Goal: Task Accomplishment & Management: Use online tool/utility

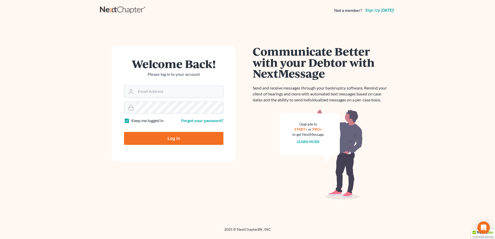
type input "mjones@jonesbankruptcy.com"
click at [154, 141] on input "Log In" at bounding box center [173, 138] width 99 height 13
type input "Thinking..."
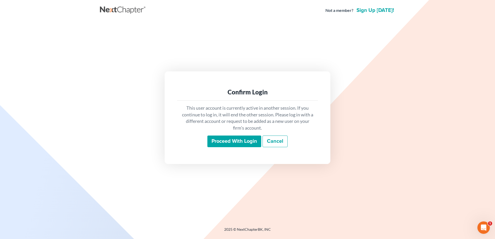
click at [236, 144] on input "Proceed with login" at bounding box center [234, 142] width 54 height 12
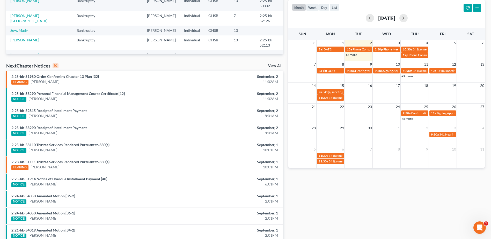
scroll to position [107, 0]
click at [273, 66] on link "View All" at bounding box center [274, 66] width 13 height 4
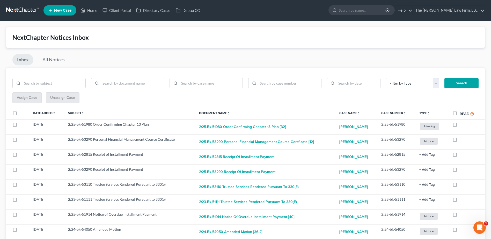
click at [460, 114] on label "Read" at bounding box center [467, 114] width 15 height 6
click at [462, 114] on input "Read" at bounding box center [463, 112] width 3 height 3
checkbox input "true"
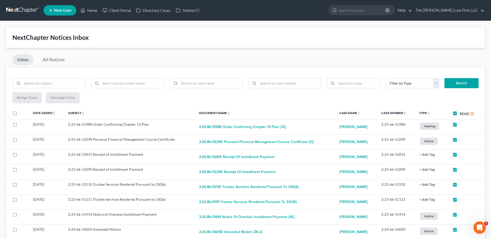
checkbox input "true"
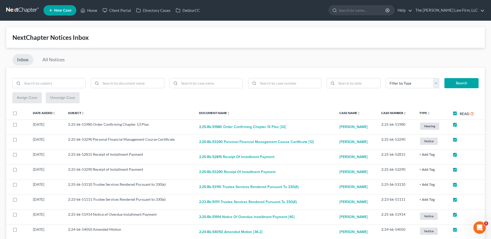
checkbox input "true"
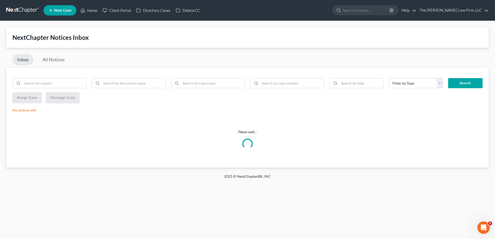
click at [11, 10] on link at bounding box center [22, 10] width 33 height 9
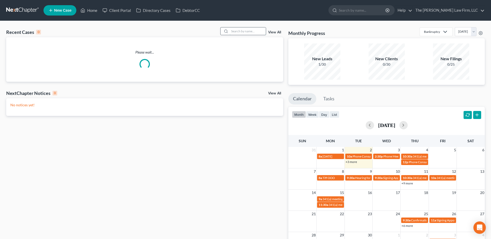
click at [241, 31] on input "search" at bounding box center [248, 31] width 36 height 8
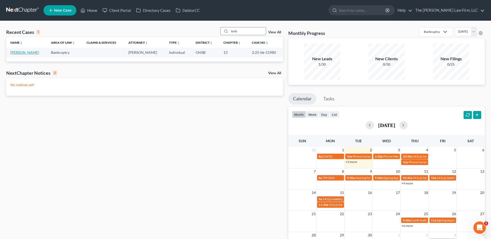
type input "torb"
click at [22, 53] on link "Torbett, Christine" at bounding box center [24, 52] width 29 height 4
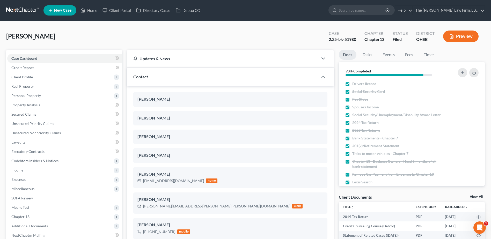
click at [149, 75] on div "Contact" at bounding box center [222, 77] width 191 height 18
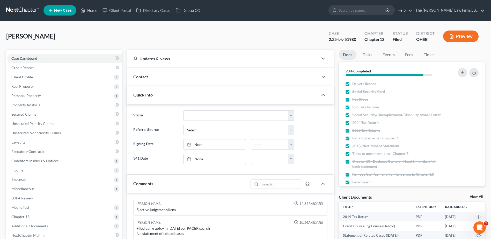
click at [153, 96] on div "Quick Info" at bounding box center [222, 95] width 191 height 18
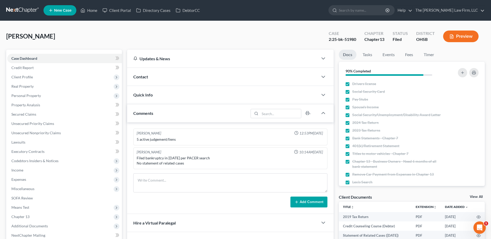
click at [153, 96] on div "Quick Info" at bounding box center [222, 95] width 191 height 18
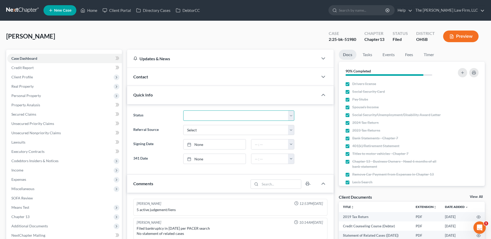
click at [196, 120] on select "341 Complete / Confirmation Pending 341 Pending Confirmed Discharged Dismissed …" at bounding box center [238, 116] width 111 height 10
select select "2"
click at [183, 111] on select "341 Complete / Confirmation Pending 341 Pending Confirmed Discharged Dismissed …" at bounding box center [238, 116] width 111 height 10
click at [17, 9] on link at bounding box center [22, 10] width 33 height 9
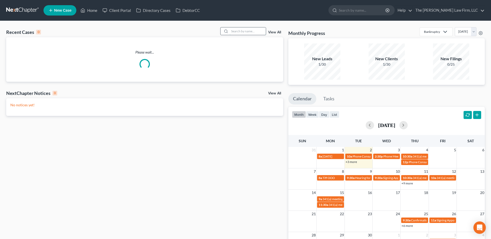
click at [243, 33] on input "search" at bounding box center [248, 31] width 36 height 8
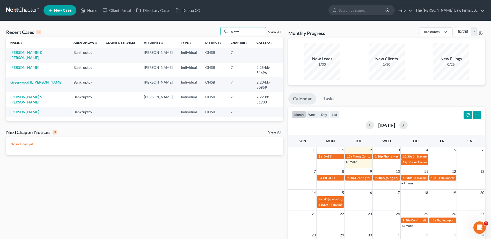
type input "green"
click at [32, 47] on th "Name unfold_more expand_more expand_less" at bounding box center [37, 42] width 63 height 10
click at [32, 50] on link "[PERSON_NAME] & [PERSON_NAME]" at bounding box center [26, 55] width 32 height 10
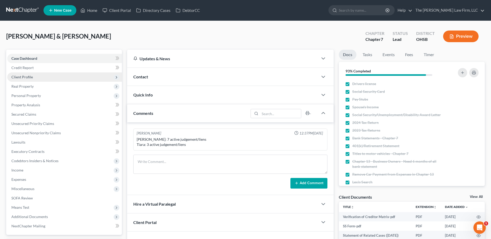
click at [17, 79] on span "Client Profile" at bounding box center [21, 77] width 21 height 4
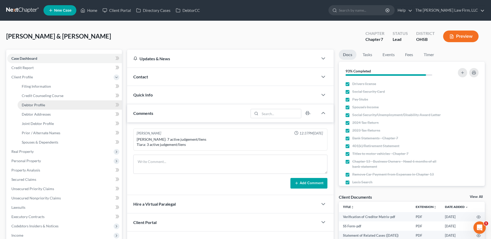
click at [42, 104] on span "Debtor Profile" at bounding box center [33, 105] width 23 height 4
select select "1"
select select "3"
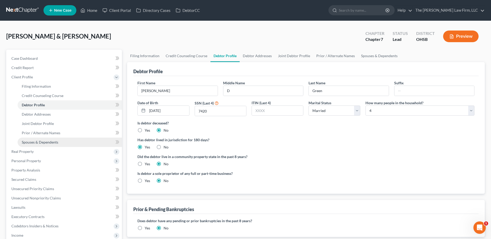
click at [58, 143] on link "Spouses & Dependents" at bounding box center [70, 142] width 104 height 9
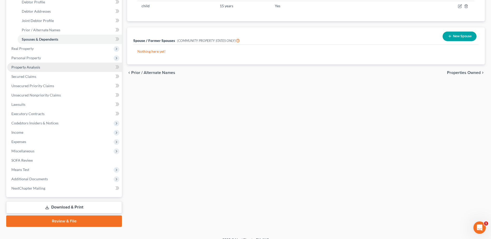
scroll to position [104, 0]
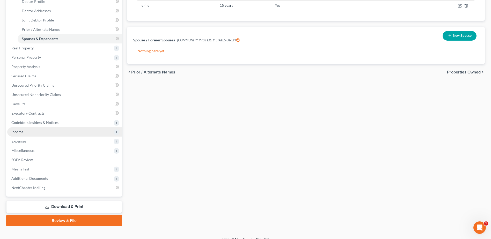
click at [20, 133] on span "Income" at bounding box center [17, 132] width 12 height 4
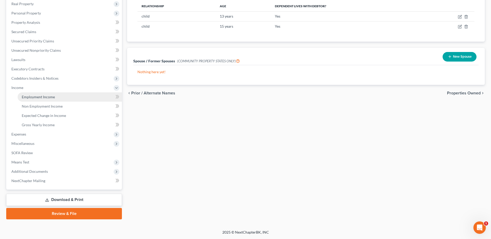
click at [47, 98] on span "Employment Income" at bounding box center [38, 97] width 33 height 4
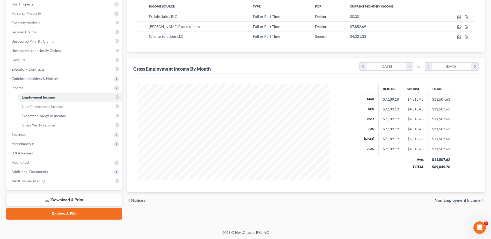
scroll to position [83, 0]
click at [18, 170] on span "Additional Documents" at bounding box center [29, 171] width 37 height 4
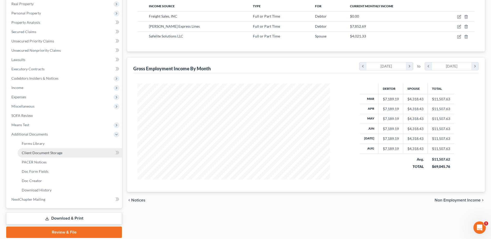
click at [54, 153] on span "Client Document Storage" at bounding box center [42, 153] width 41 height 4
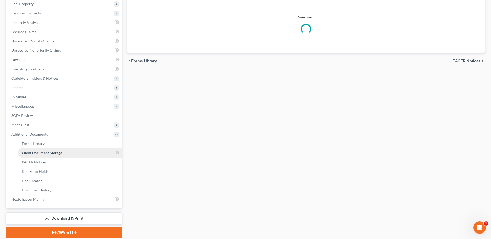
scroll to position [67, 0]
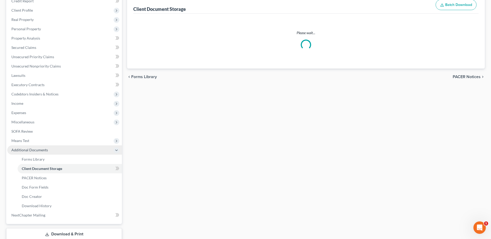
select select "7"
select select "52"
select select "61"
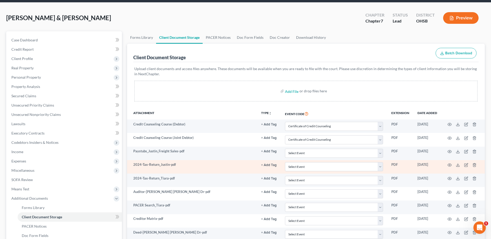
scroll to position [78, 0]
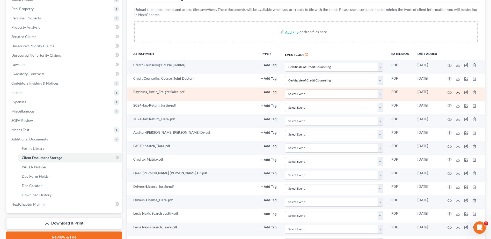
click at [459, 92] on icon at bounding box center [458, 92] width 4 height 4
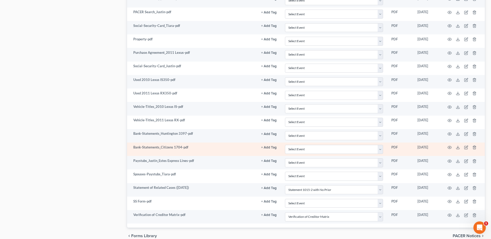
scroll to position [363, 0]
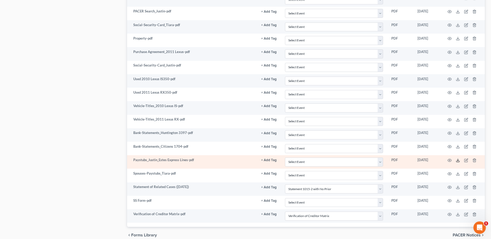
click at [458, 159] on icon at bounding box center [458, 160] width 4 height 4
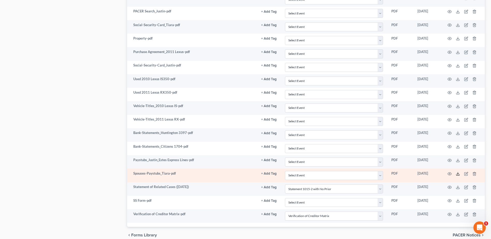
click at [457, 173] on icon at bounding box center [458, 174] width 4 height 4
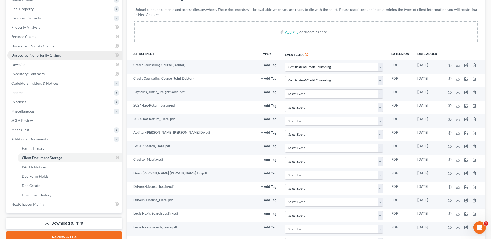
scroll to position [0, 0]
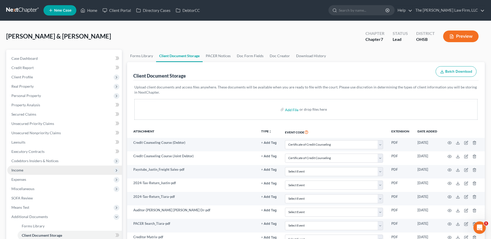
click at [18, 169] on span "Income" at bounding box center [17, 170] width 12 height 4
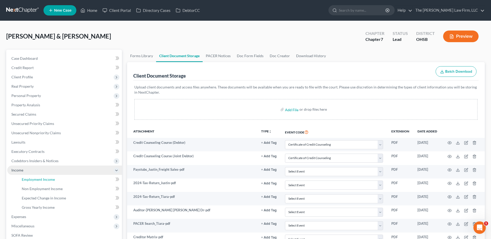
drag, startPoint x: 41, startPoint y: 178, endPoint x: 45, endPoint y: 175, distance: 5.1
click at [41, 178] on span "Employment Income" at bounding box center [38, 179] width 33 height 4
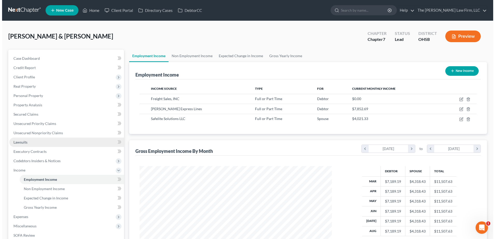
scroll to position [96, 202]
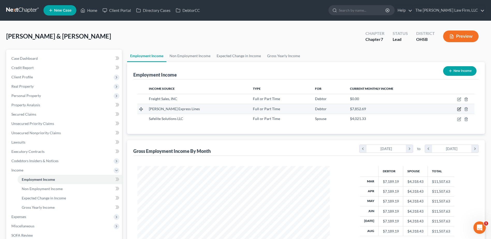
click at [460, 108] on icon "button" at bounding box center [459, 109] width 4 height 4
select select "0"
select select "48"
select select "3"
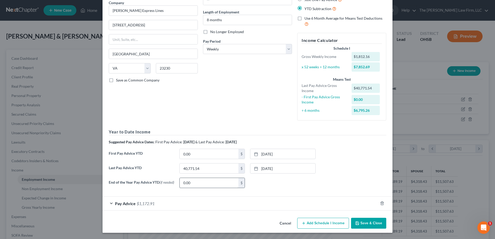
scroll to position [45, 0]
click at [212, 203] on div "Pay Advice $1,172.91" at bounding box center [241, 204] width 276 height 14
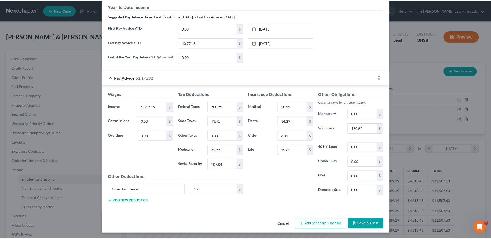
scroll to position [171, 0]
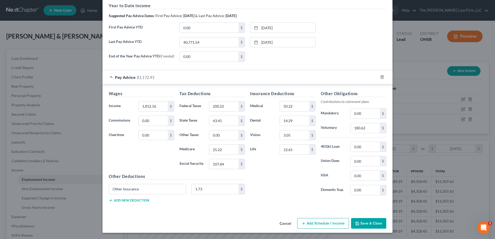
click at [378, 222] on button "Save & Close" at bounding box center [368, 223] width 35 height 11
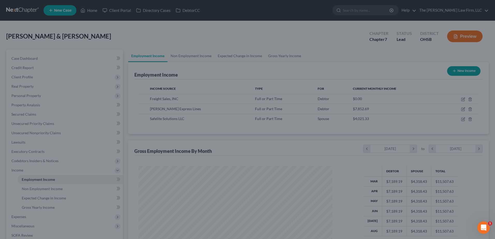
scroll to position [258836, 258729]
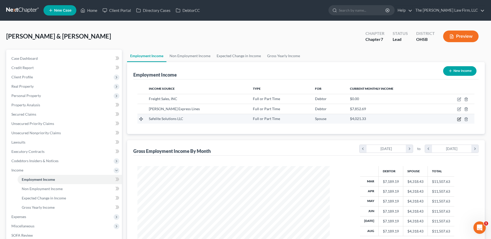
click at [460, 118] on icon "button" at bounding box center [459, 119] width 4 height 4
select select "0"
select select "36"
select select "3"
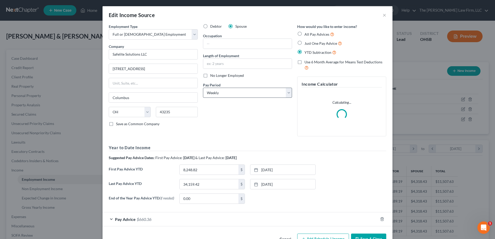
scroll to position [97, 205]
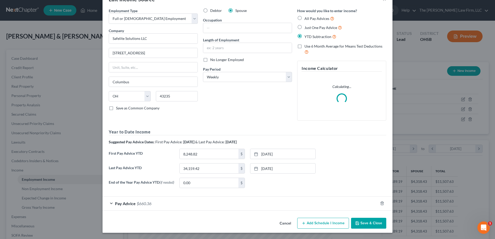
click at [175, 204] on div "Pay Advice $660.36" at bounding box center [241, 204] width 276 height 14
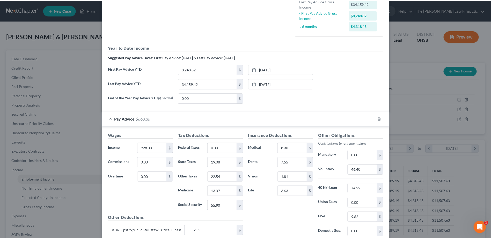
scroll to position [186, 0]
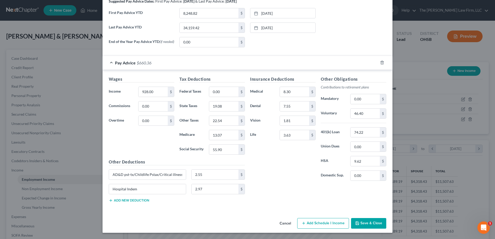
click at [361, 223] on button "Save & Close" at bounding box center [368, 223] width 35 height 11
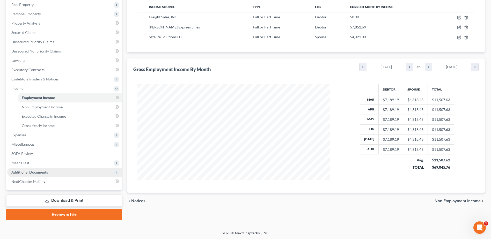
scroll to position [83, 0]
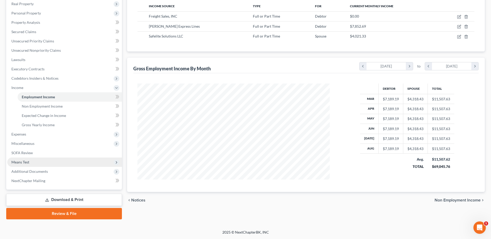
click at [26, 164] on span "Means Test" at bounding box center [20, 162] width 18 height 4
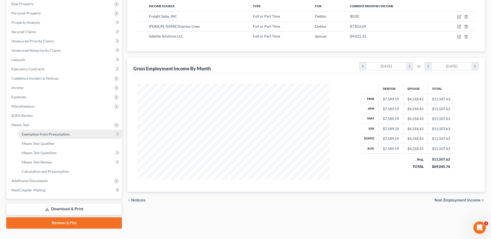
click at [52, 136] on span "Exemption from Presumption" at bounding box center [46, 134] width 48 height 4
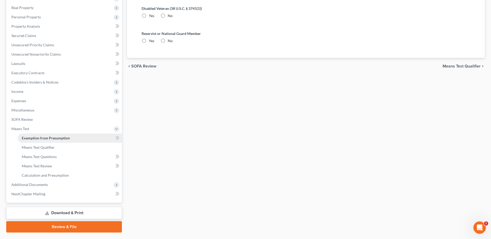
radio input "true"
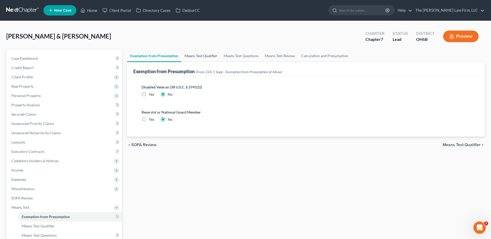
click at [191, 59] on link "Means Test Qualifier" at bounding box center [201, 56] width 39 height 12
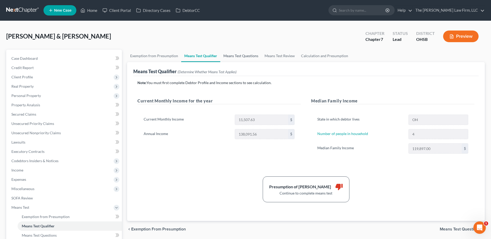
click at [250, 56] on link "Means Test Questions" at bounding box center [240, 56] width 41 height 12
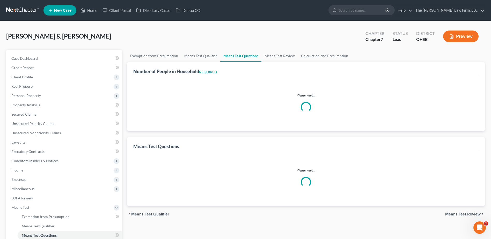
select select "0"
select select "60"
select select "1"
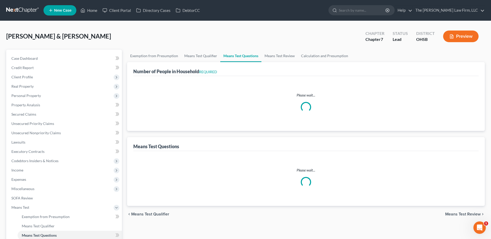
select select "60"
select select "2"
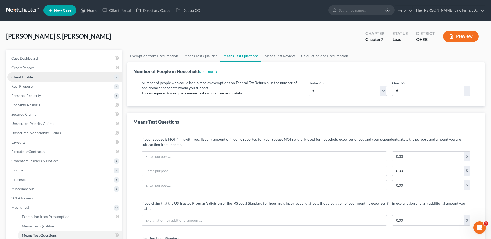
click at [42, 81] on span "Client Profile" at bounding box center [64, 77] width 115 height 9
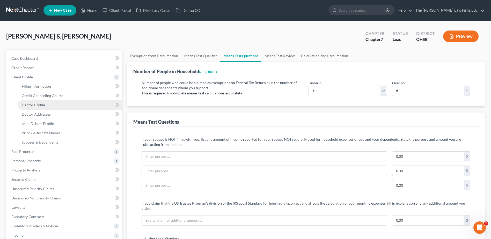
click at [37, 106] on span "Debtor Profile" at bounding box center [33, 105] width 23 height 4
select select "1"
select select "3"
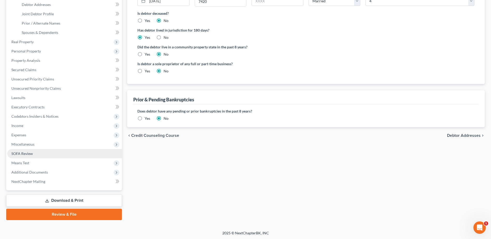
scroll to position [111, 0]
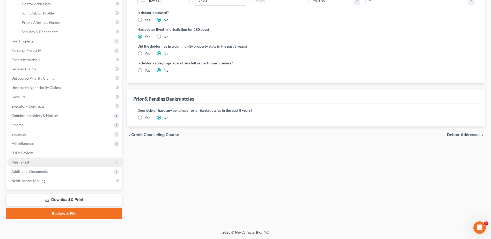
click at [27, 161] on span "Means Test" at bounding box center [20, 162] width 18 height 4
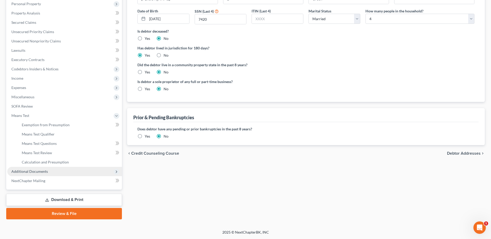
scroll to position [92, 0]
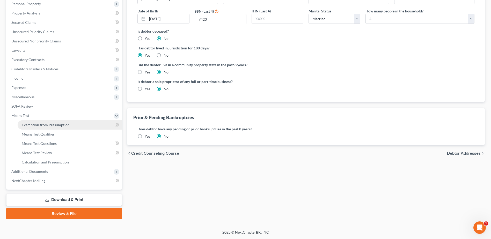
click at [41, 124] on span "Exemption from Presumption" at bounding box center [46, 125] width 48 height 4
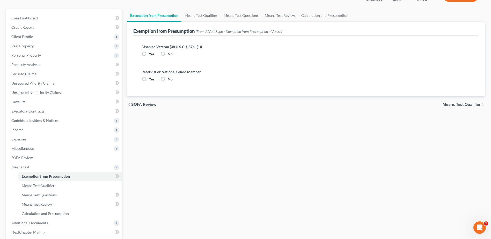
radio input "true"
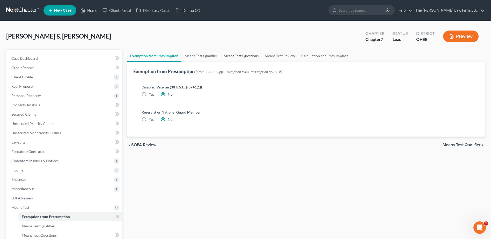
click at [235, 53] on link "Means Test Questions" at bounding box center [241, 56] width 41 height 12
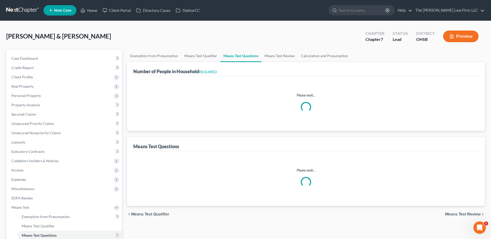
select select "0"
select select "60"
select select "1"
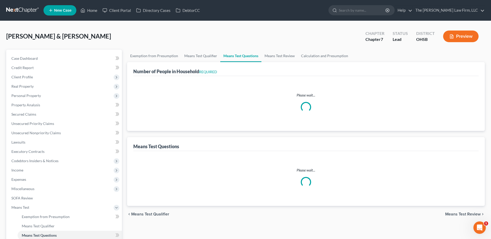
select select "60"
select select "2"
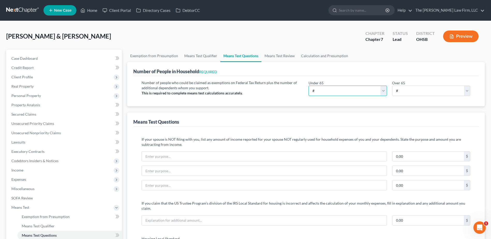
click at [376, 91] on select "# 0 1 2 3 4 5 6 7 8 9 10" at bounding box center [348, 91] width 78 height 10
select select "4"
click at [309, 86] on select "# 0 1 2 3 4 5 6 7 8 9 10" at bounding box center [348, 91] width 78 height 10
click at [26, 117] on link "Secured Claims" at bounding box center [64, 114] width 115 height 9
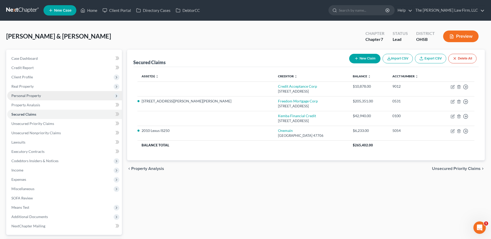
click at [29, 94] on span "Personal Property" at bounding box center [26, 95] width 30 height 4
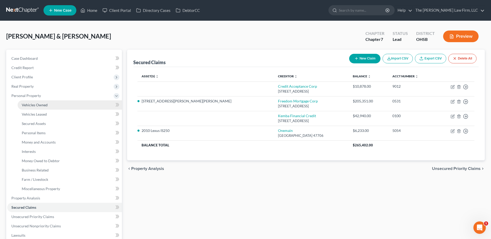
click at [32, 103] on span "Vehicles Owned" at bounding box center [35, 105] width 26 height 4
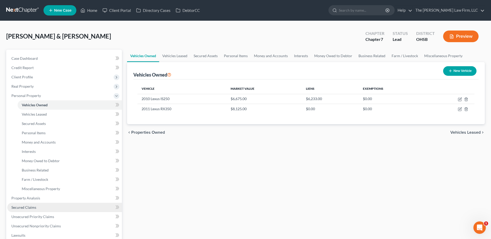
click at [26, 209] on span "Secured Claims" at bounding box center [23, 207] width 25 height 4
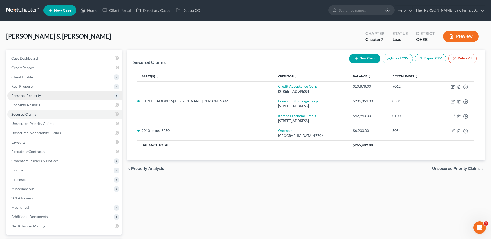
click at [30, 99] on span "Personal Property" at bounding box center [64, 95] width 115 height 9
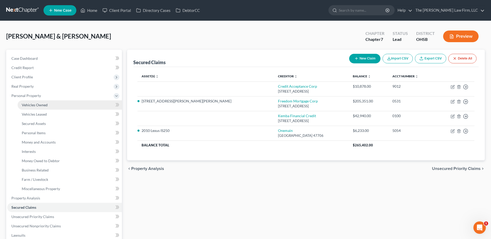
click at [34, 103] on span "Vehicles Owned" at bounding box center [35, 105] width 26 height 4
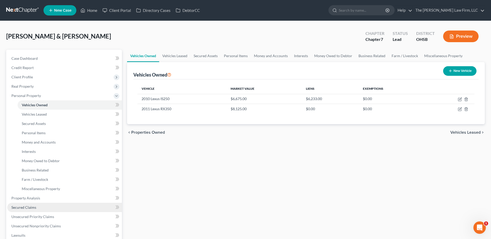
click at [28, 207] on span "Secured Claims" at bounding box center [23, 207] width 25 height 4
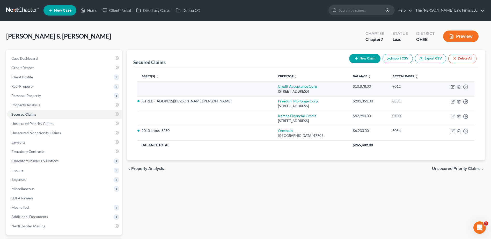
click at [278, 87] on link "Credit Acceptance Corp" at bounding box center [297, 86] width 39 height 4
select select "23"
select select "0"
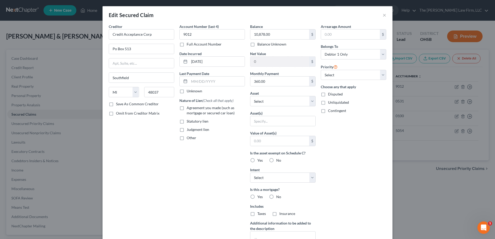
click at [187, 108] on label "Agreement you made (such as mortgage or secured car loan)" at bounding box center [216, 110] width 58 height 10
click at [189, 108] on input "Agreement you made (such as mortgage or secured car loan)" at bounding box center [190, 106] width 3 height 3
checkbox input "true"
click at [265, 102] on select "Select Other Multiple Assets 2010 Lexus IS250 - $6675.0 Electronics - Headphone…" at bounding box center [283, 101] width 66 height 10
select select "5"
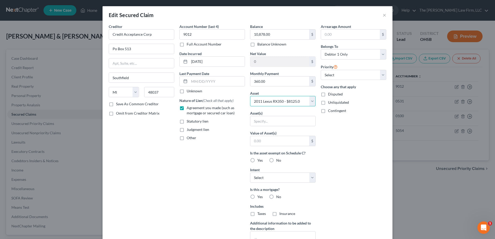
click at [250, 96] on select "Select Other Multiple Assets 2010 Lexus IS250 - $6675.0 Electronics - Headphone…" at bounding box center [283, 101] width 66 height 10
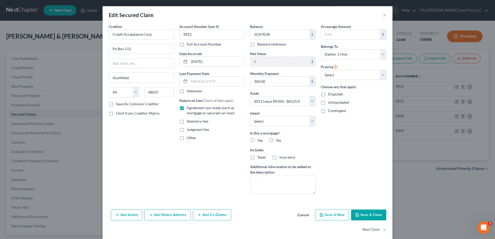
click at [276, 141] on label "No" at bounding box center [278, 140] width 5 height 5
click at [278, 141] on input "No" at bounding box center [279, 139] width 3 height 3
radio input "true"
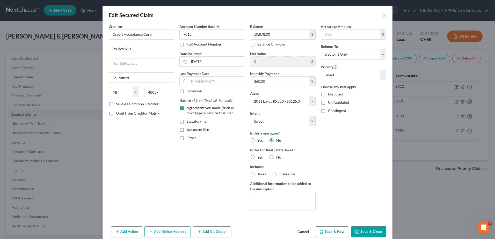
click at [276, 156] on label "No" at bounding box center [278, 157] width 5 height 5
click at [278, 156] on input "No" at bounding box center [279, 156] width 3 height 3
radio input "true"
click at [267, 121] on select "Select Surrender Redeem Reaffirm Avoid Other" at bounding box center [283, 121] width 66 height 10
select select "2"
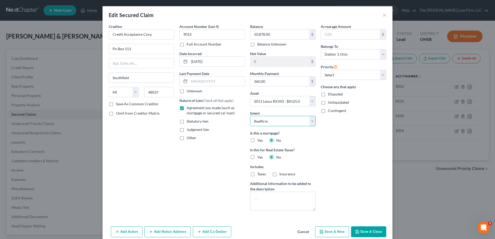
click at [250, 116] on select "Select Surrender Redeem Reaffirm Avoid Other" at bounding box center [283, 121] width 66 height 10
drag, startPoint x: 336, startPoint y: 72, endPoint x: 336, endPoint y: 78, distance: 6.2
click at [336, 72] on select "Select 1st 2nd 3rd 4th 5th 6th 7th 8th 9th 10th 11th 12th 13th 14th 15th 16th 1…" at bounding box center [354, 75] width 66 height 10
select select "0"
click at [321, 70] on select "Select 1st 2nd 3rd 4th 5th 6th 7th 8th 9th 10th 11th 12th 13th 14th 15th 16th 1…" at bounding box center [354, 75] width 66 height 10
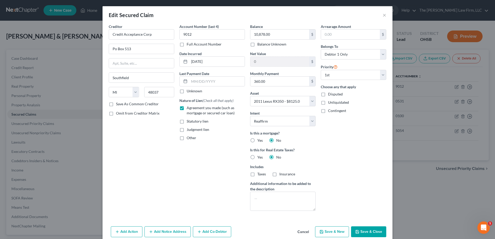
click at [358, 229] on button "Save & Close" at bounding box center [368, 232] width 35 height 11
select select
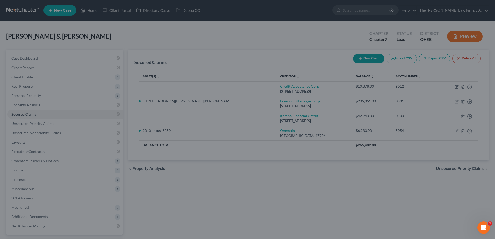
type input "-2,753.00"
select select "5"
type input "0"
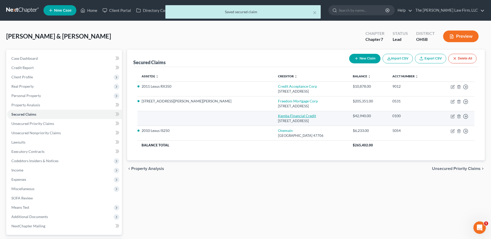
click at [278, 114] on link "Kemba Financial Credit" at bounding box center [297, 116] width 38 height 4
select select "36"
select select "2"
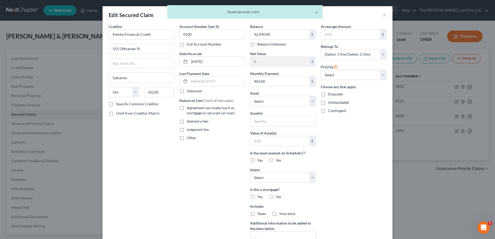
click at [382, 14] on div "× Saved secured claim" at bounding box center [244, 13] width 495 height 16
click at [382, 17] on div "× Saved secured claim" at bounding box center [244, 13] width 495 height 16
click at [315, 13] on button "×" at bounding box center [317, 12] width 4 height 6
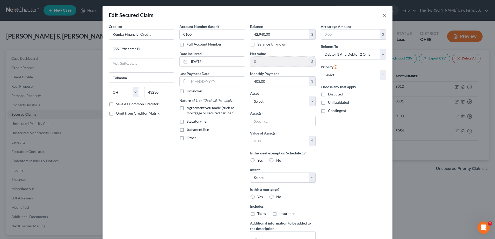
click at [383, 16] on button "×" at bounding box center [385, 15] width 4 height 6
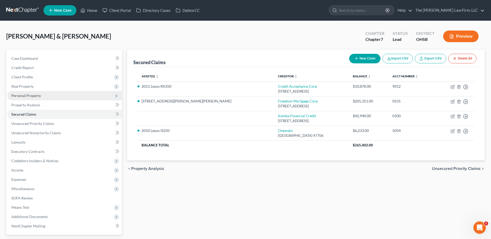
click at [30, 95] on span "Personal Property" at bounding box center [26, 95] width 30 height 4
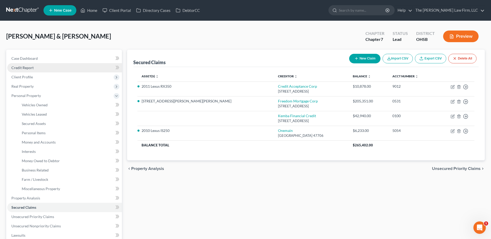
click at [27, 70] on span "Credit Report" at bounding box center [22, 68] width 22 height 4
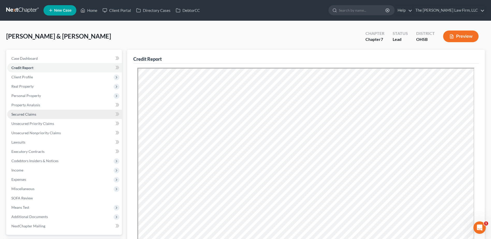
click at [20, 115] on span "Secured Claims" at bounding box center [23, 114] width 25 height 4
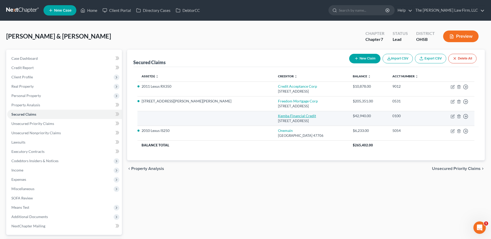
click at [278, 115] on link "Kemba Financial Credit" at bounding box center [297, 116] width 38 height 4
select select "36"
select select "0"
select select "2"
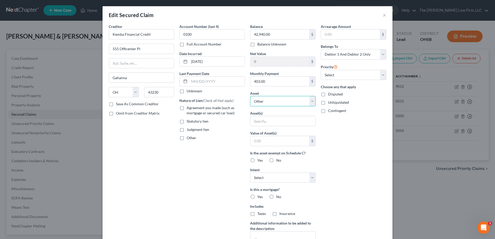
click at [270, 103] on select "Select Other Multiple Assets 2010 Lexus IS250 - $6675.0 Electronics - Headphone…" at bounding box center [283, 101] width 66 height 10
select select "14"
click at [250, 96] on select "Select Other Multiple Assets 2010 Lexus IS250 - $6675.0 Electronics - Headphone…" at bounding box center [283, 101] width 66 height 10
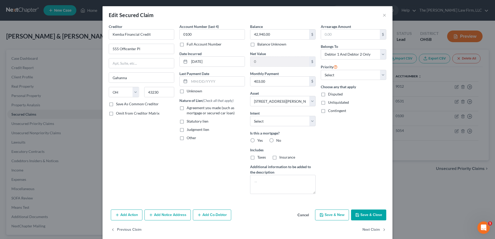
click at [276, 141] on label "No" at bounding box center [278, 140] width 5 height 5
click at [278, 141] on input "No" at bounding box center [279, 139] width 3 height 3
radio input "true"
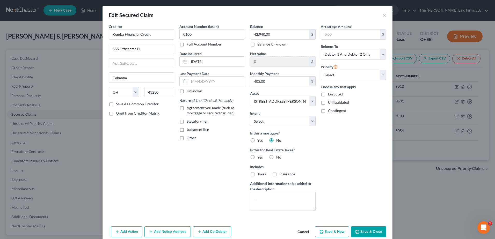
click at [257, 141] on label "Yes" at bounding box center [259, 140] width 5 height 5
click at [259, 141] on input "Yes" at bounding box center [260, 139] width 3 height 3
radio input "true"
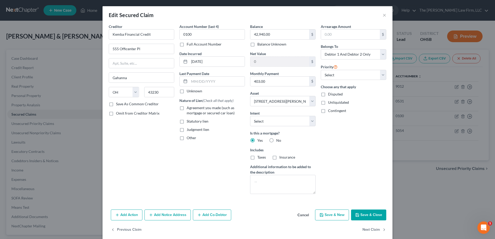
click at [187, 107] on label "Agreement you made (such as mortgage or secured car loan)" at bounding box center [216, 110] width 58 height 10
click at [189, 107] on input "Agreement you made (such as mortgage or secured car loan)" at bounding box center [190, 106] width 3 height 3
checkbox input "true"
click at [259, 121] on select "Select Surrender Redeem Reaffirm Avoid Other" at bounding box center [283, 121] width 66 height 10
select select "2"
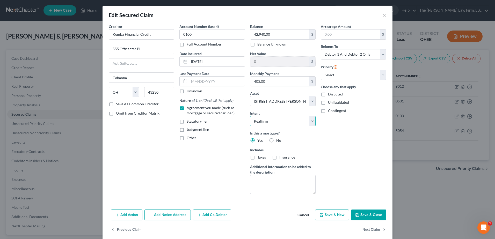
click at [250, 116] on select "Select Surrender Redeem Reaffirm Avoid Other" at bounding box center [283, 121] width 66 height 10
drag, startPoint x: 340, startPoint y: 77, endPoint x: 340, endPoint y: 81, distance: 4.2
click at [340, 78] on select "Select 2nd 3rd 4th 5th 6th 7th 8th 9th 10th 11th 12th 13th 14th 15th 16th 17th …" at bounding box center [354, 75] width 66 height 10
select select "0"
click at [321, 70] on select "Select 2nd 3rd 4th 5th 6th 7th 8th 9th 10th 11th 12th 13th 14th 15th 16th 17th …" at bounding box center [354, 75] width 66 height 10
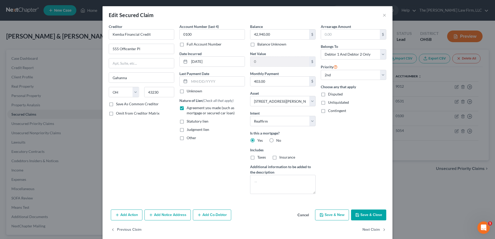
click at [369, 215] on button "Save & Close" at bounding box center [368, 215] width 35 height 11
select select
type input "34,209.00"
select select "14"
type input "0"
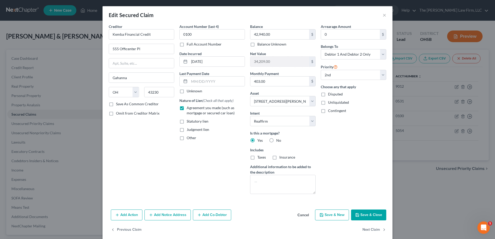
select select "0"
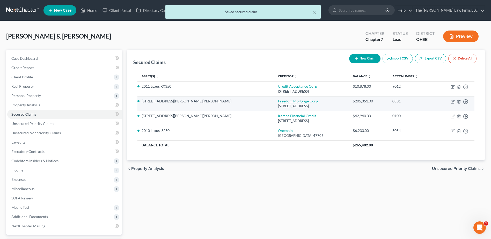
click at [278, 101] on link "Freedom Mortgage Corp" at bounding box center [298, 101] width 40 height 4
select select "9"
select select "2"
select select "1"
select select "0"
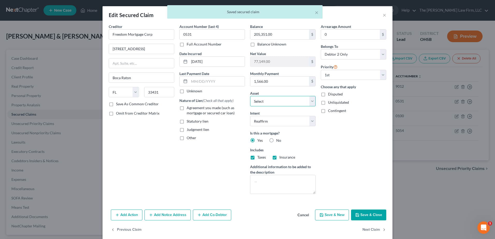
click at [276, 105] on select "Select Other Multiple Assets 2010 Lexus IS250 - $6675.0 Electronics - Headphone…" at bounding box center [283, 101] width 66 height 10
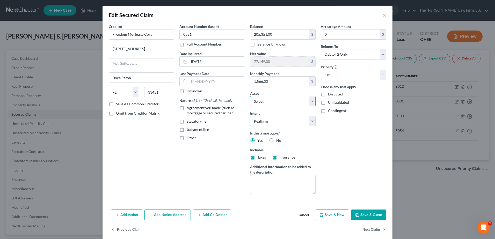
click at [276, 105] on select "Select Other Multiple Assets 2010 Lexus IS250 - $6675.0 Electronics - Headphone…" at bounding box center [283, 101] width 66 height 10
click at [187, 107] on label "Agreement you made (such as mortgage or secured car loan)" at bounding box center [216, 110] width 58 height 10
click at [189, 107] on input "Agreement you made (such as mortgage or secured car loan)" at bounding box center [190, 106] width 3 height 3
checkbox input "true"
click at [367, 211] on button "Save & Close" at bounding box center [368, 215] width 35 height 11
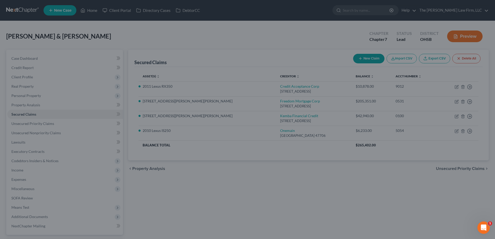
select select "14"
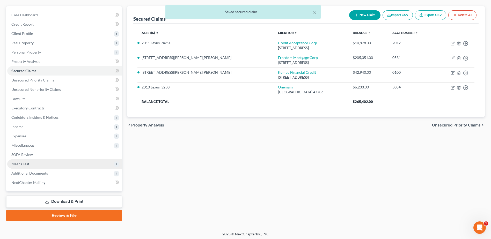
scroll to position [45, 0]
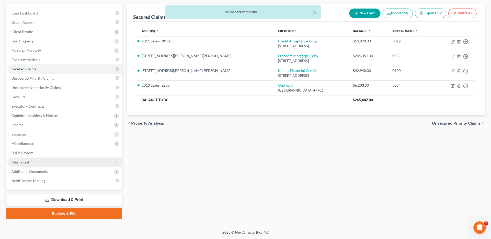
click at [22, 161] on span "Means Test" at bounding box center [20, 162] width 18 height 4
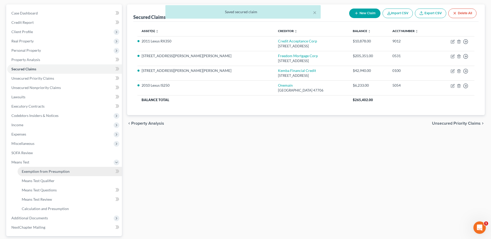
click at [37, 169] on link "Exemption from Presumption" at bounding box center [70, 171] width 104 height 9
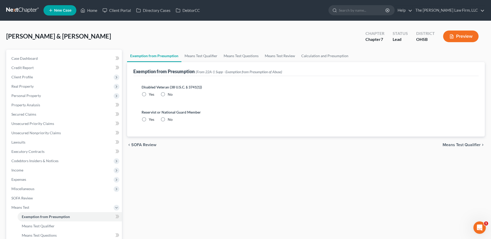
radio input "true"
click at [168, 95] on label "No" at bounding box center [170, 94] width 5 height 5
click at [170, 95] on input "No" at bounding box center [171, 93] width 3 height 3
click at [190, 58] on link "Means Test Qualifier" at bounding box center [201, 56] width 39 height 12
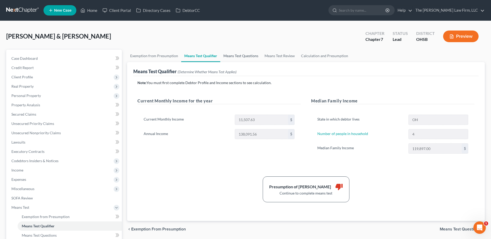
click at [243, 54] on link "Means Test Questions" at bounding box center [240, 56] width 41 height 12
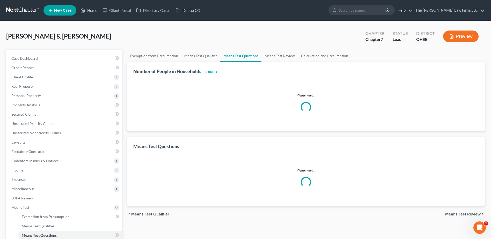
select select "0"
select select "60"
select select "0"
select select "60"
select select "1"
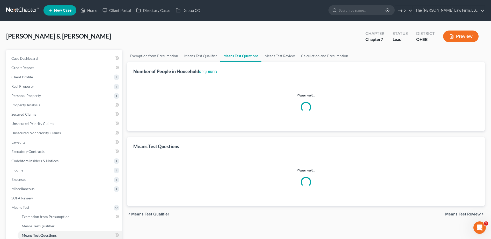
select select "60"
select select "1"
select select "60"
select select "4"
select select "2"
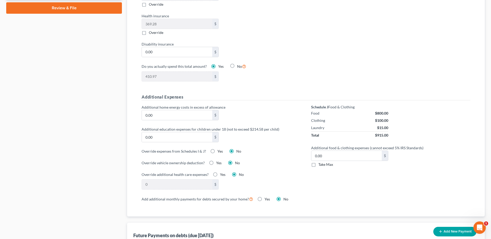
scroll to position [311, 0]
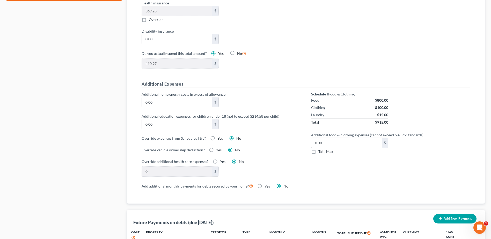
click at [318, 149] on label "Take Max" at bounding box center [325, 151] width 15 height 5
click at [321, 149] on input "Take Max" at bounding box center [322, 150] width 3 height 3
checkbox input "true"
type input "77.00"
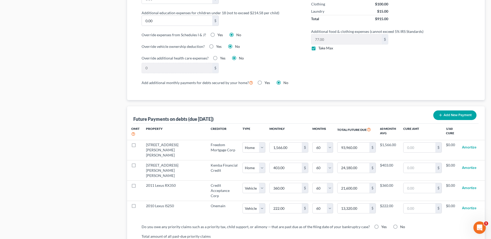
scroll to position [440, 0]
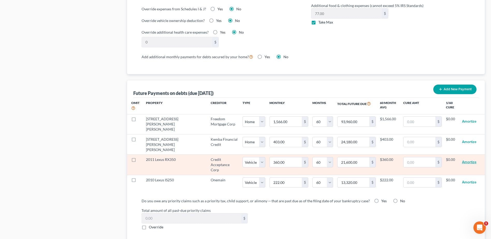
click at [476, 157] on button "Amortize" at bounding box center [469, 162] width 15 height 10
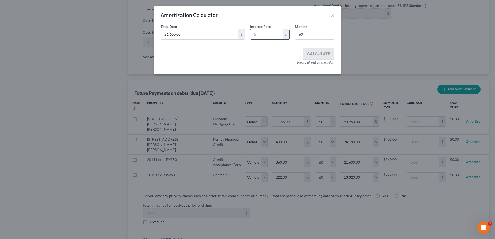
click at [279, 37] on input "text" at bounding box center [266, 35] width 33 height 10
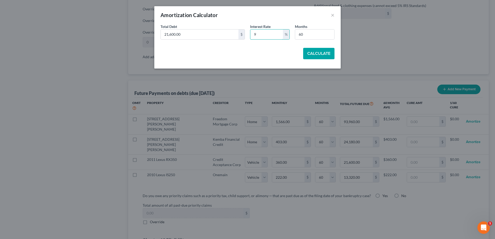
type input "9"
click at [326, 56] on button "Calculate" at bounding box center [318, 53] width 31 height 11
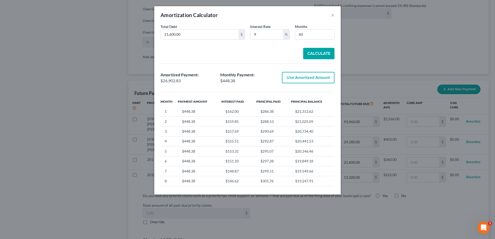
click at [317, 77] on button "Use Amortized Amount" at bounding box center [308, 77] width 53 height 11
type input "448.38"
type input "26,902.82"
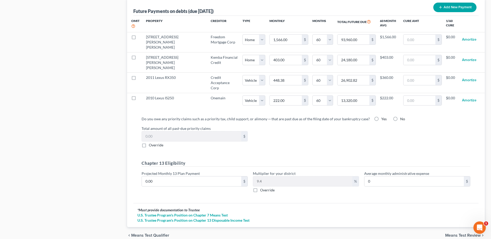
scroll to position [526, 0]
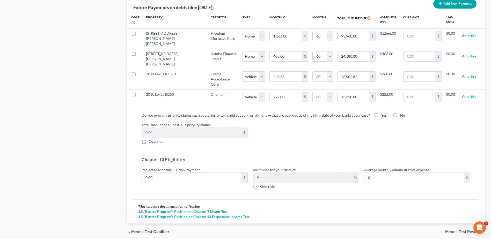
select select "1"
select select "60"
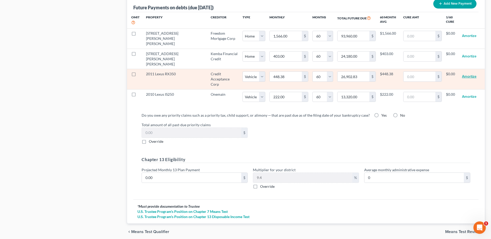
click at [464, 71] on button "Amortize" at bounding box center [469, 76] width 15 height 10
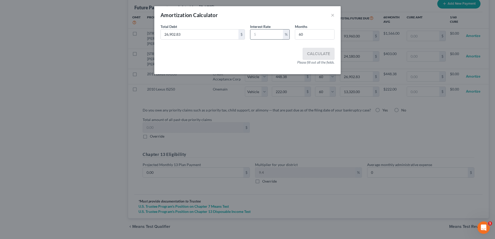
click at [273, 33] on input "text" at bounding box center [266, 35] width 33 height 10
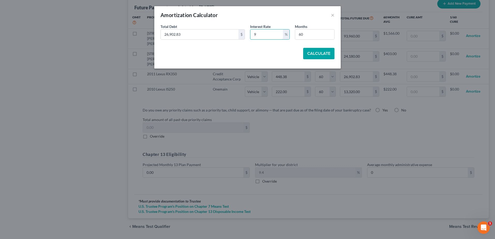
type input "9"
click at [309, 49] on button "Calculate" at bounding box center [318, 53] width 31 height 11
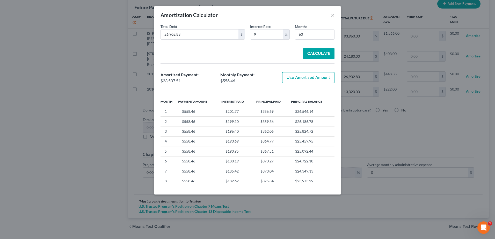
click at [316, 80] on button "Use Amortized Amount" at bounding box center [308, 77] width 53 height 11
type input "558.45"
type input "33,507.51"
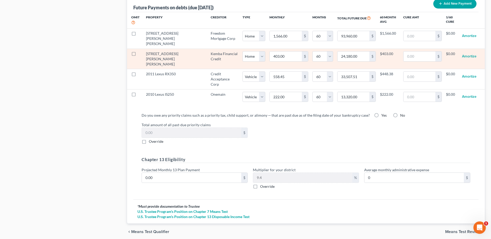
select select "1"
select select "60"
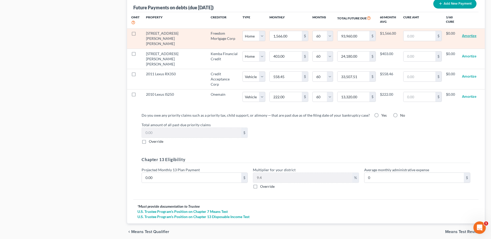
click at [471, 31] on button "Amortize" at bounding box center [469, 36] width 15 height 10
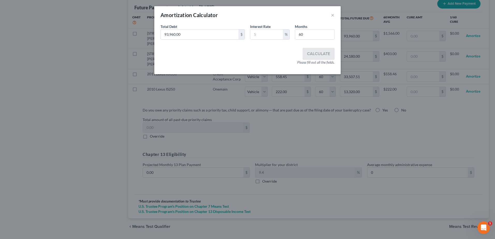
click at [331, 14] on div "Amortization Calculator ×" at bounding box center [247, 15] width 186 height 18
click at [332, 15] on button "×" at bounding box center [333, 15] width 4 height 6
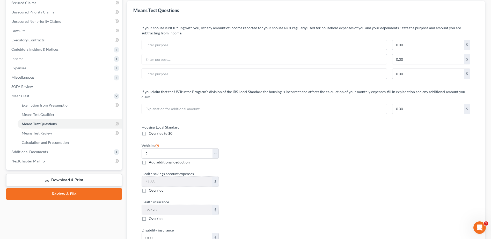
scroll to position [8, 0]
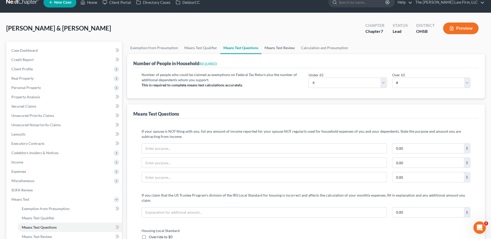
click at [274, 44] on link "Means Test Review" at bounding box center [280, 48] width 37 height 12
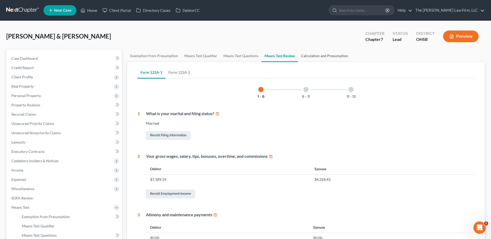
click at [313, 58] on link "Calculation and Presumption" at bounding box center [324, 56] width 53 height 12
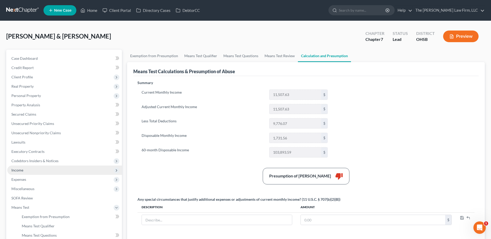
click at [22, 172] on span "Income" at bounding box center [64, 170] width 115 height 9
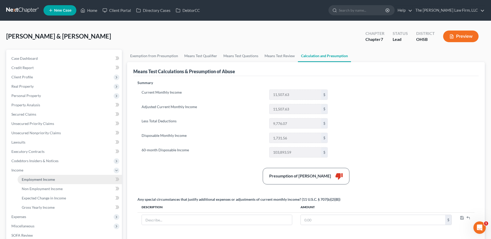
click at [29, 180] on span "Employment Income" at bounding box center [38, 179] width 33 height 4
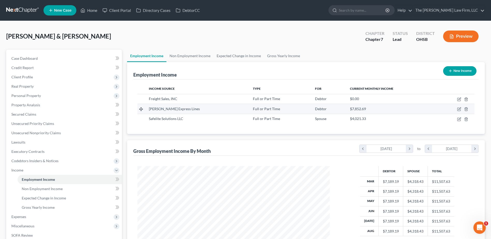
scroll to position [96, 202]
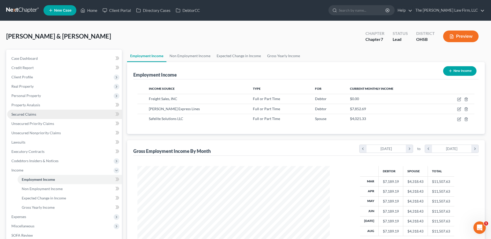
click at [33, 117] on link "Secured Claims" at bounding box center [64, 114] width 115 height 9
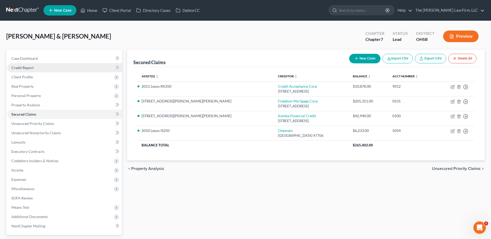
click at [29, 69] on span "Credit Report" at bounding box center [22, 68] width 22 height 4
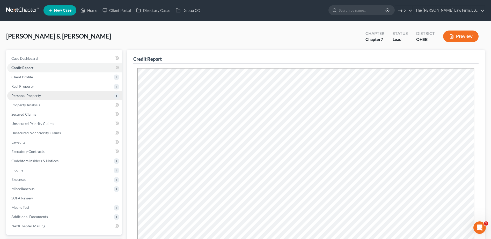
click at [23, 96] on span "Personal Property" at bounding box center [26, 95] width 30 height 4
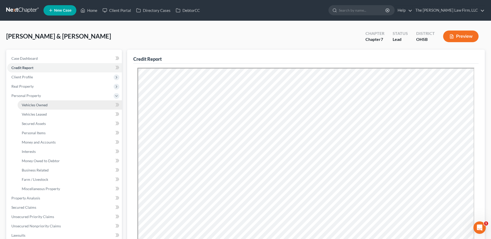
click at [35, 105] on span "Vehicles Owned" at bounding box center [35, 105] width 26 height 4
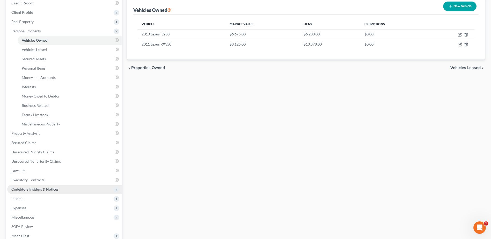
scroll to position [78, 0]
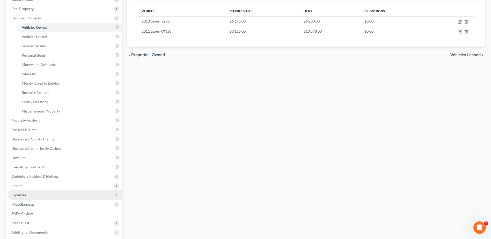
click at [24, 195] on span "Expenses" at bounding box center [18, 195] width 15 height 4
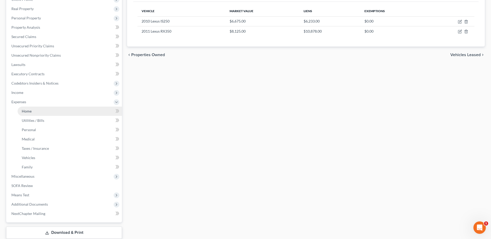
click at [37, 110] on link "Home" at bounding box center [70, 111] width 104 height 9
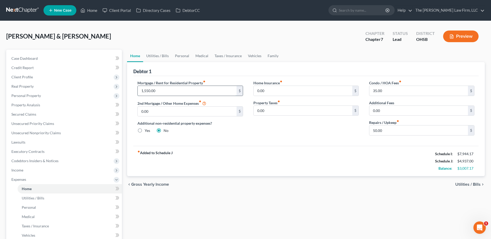
click at [154, 93] on input "1,550.00" at bounding box center [187, 91] width 99 height 10
click at [163, 114] on input "0.00" at bounding box center [187, 112] width 99 height 10
click at [251, 55] on link "Vehicles" at bounding box center [255, 56] width 20 height 12
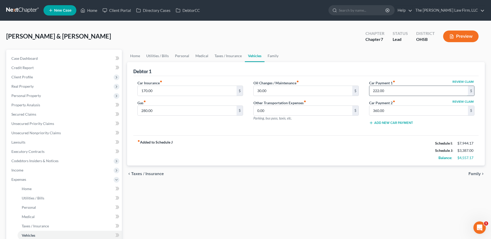
click at [396, 92] on input "222.00" at bounding box center [418, 91] width 99 height 10
click at [403, 111] on input "360.00" at bounding box center [418, 111] width 99 height 10
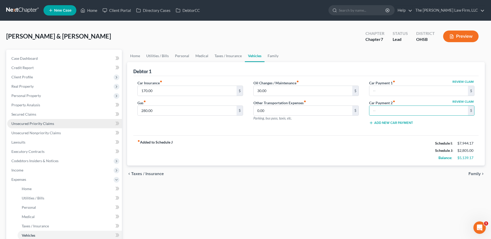
click at [37, 123] on span "Unsecured Priority Claims" at bounding box center [32, 123] width 43 height 4
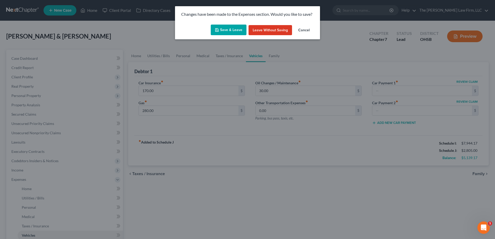
click at [216, 29] on icon "button" at bounding box center [217, 30] width 4 height 4
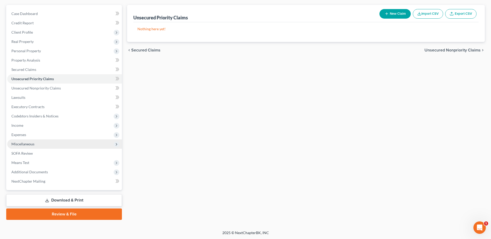
scroll to position [45, 0]
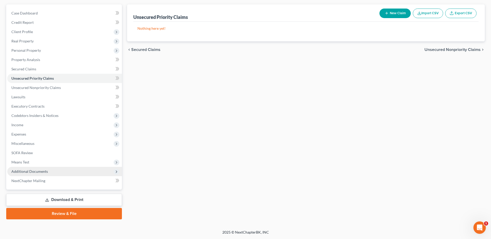
click at [37, 171] on span "Additional Documents" at bounding box center [29, 171] width 37 height 4
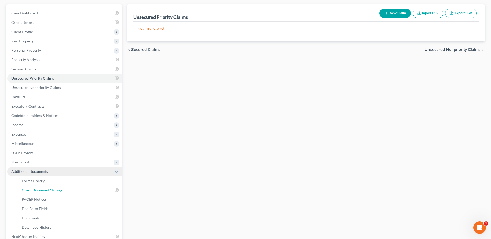
click at [39, 189] on span "Client Document Storage" at bounding box center [42, 190] width 41 height 4
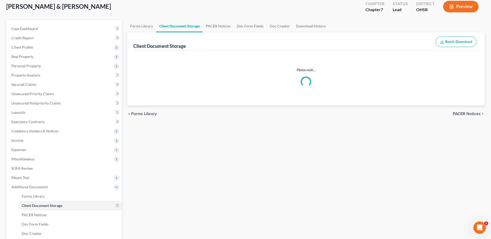
scroll to position [2, 0]
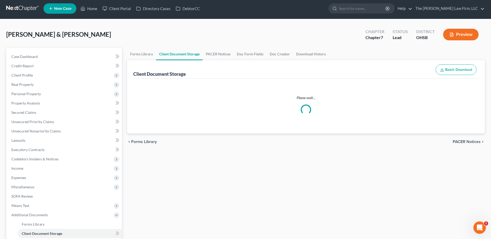
select select "7"
select select "52"
select select "61"
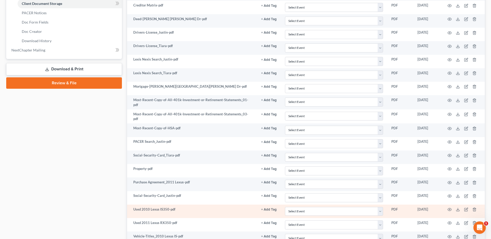
scroll to position [233, 0]
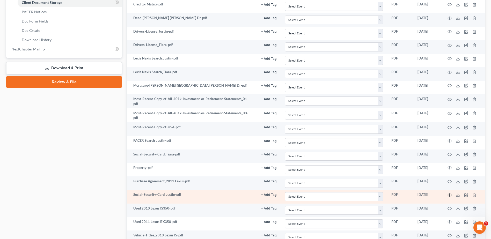
click at [451, 194] on icon "button" at bounding box center [450, 195] width 4 height 4
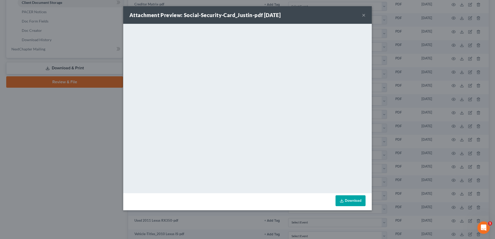
click at [364, 15] on button "×" at bounding box center [364, 15] width 4 height 6
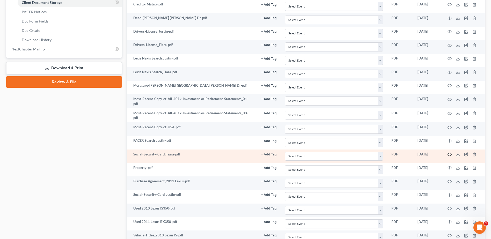
click at [450, 153] on icon "button" at bounding box center [450, 154] width 4 height 3
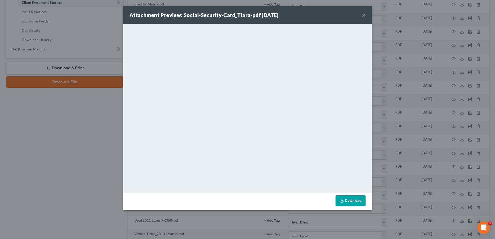
click at [364, 16] on button "×" at bounding box center [364, 15] width 4 height 6
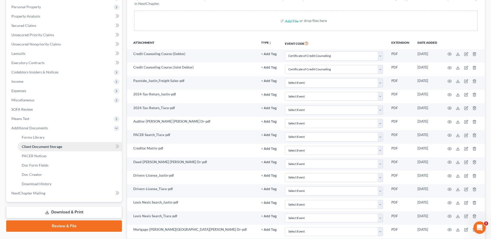
scroll to position [0, 0]
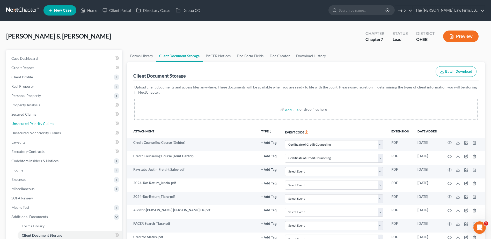
drag, startPoint x: 34, startPoint y: 125, endPoint x: 142, endPoint y: 121, distance: 108.5
click at [34, 125] on span "Unsecured Priority Claims" at bounding box center [32, 123] width 43 height 4
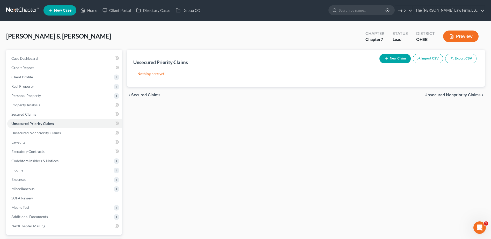
click at [399, 57] on button "New Claim" at bounding box center [395, 59] width 31 height 10
select select "2"
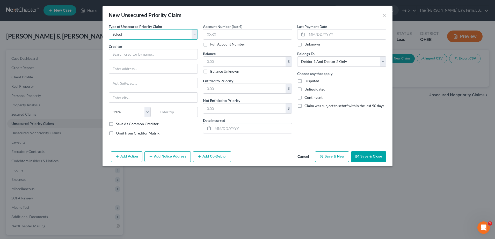
click at [154, 34] on select "Select Taxes & Other Government Units Domestic Support Obligations Extensions o…" at bounding box center [153, 34] width 89 height 10
select select "0"
click at [109, 29] on select "Select Taxes & Other Government Units Domestic Support Obligations Extensions o…" at bounding box center [153, 34] width 89 height 10
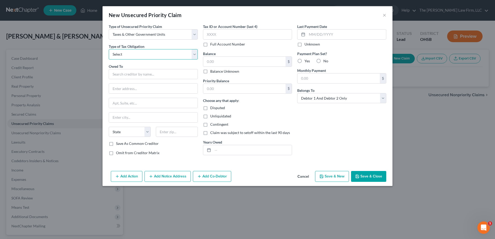
click at [137, 55] on select "Select Federal City State Franchise Tax Board Other" at bounding box center [153, 54] width 89 height 10
select select "0"
click at [109, 49] on select "Select Federal City State Franchise Tax Board Other" at bounding box center [153, 54] width 89 height 10
click at [130, 78] on input "text" at bounding box center [153, 74] width 89 height 10
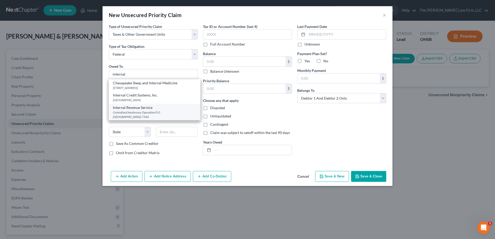
click at [125, 113] on div "Centralized Insolvency Operation P.O. Box 7346, Philadelphia, PA 19101-7346" at bounding box center [154, 114] width 83 height 9
type input "Internal Revenue Service"
type input "Centralized Insolvency Operation"
type input "P.O. Box 7346"
type input "Philadelphia"
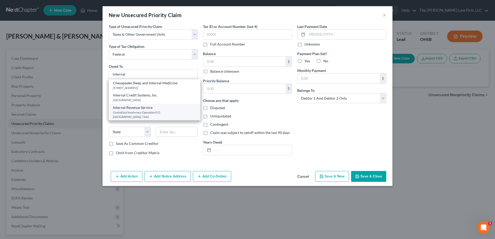
select select "39"
type input "19101-7346"
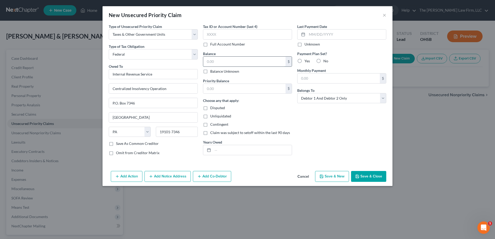
drag, startPoint x: 215, startPoint y: 58, endPoint x: 215, endPoint y: 62, distance: 3.7
click at [215, 62] on input "text" at bounding box center [244, 62] width 82 height 10
type input "12,587.08"
click at [230, 149] on input "text" at bounding box center [252, 150] width 79 height 10
type input "2018, 2019, 2020"
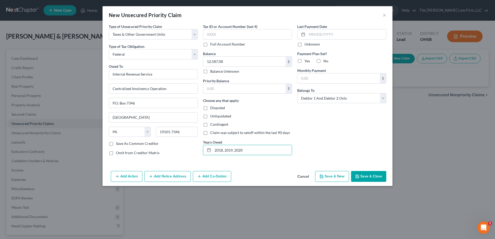
click at [368, 173] on button "Save & Close" at bounding box center [368, 176] width 35 height 11
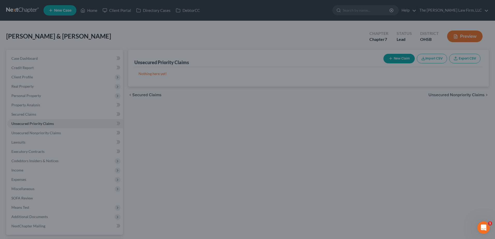
type input "0.00"
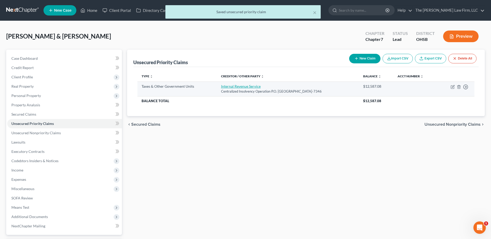
click at [236, 88] on link "Internal Revenue Service" at bounding box center [241, 86] width 40 height 4
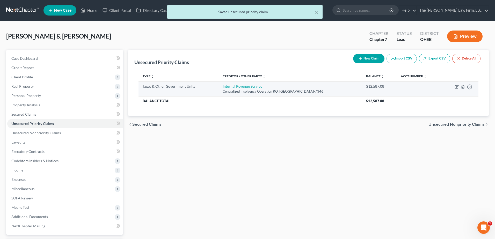
select select "0"
select select "39"
select select "2"
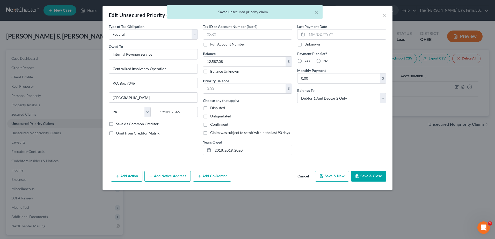
click at [323, 62] on label "No" at bounding box center [325, 61] width 5 height 5
click at [325, 62] on input "No" at bounding box center [326, 60] width 3 height 3
radio input "true"
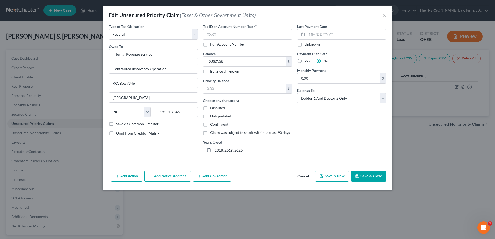
click at [364, 173] on button "Save & Close" at bounding box center [368, 176] width 35 height 11
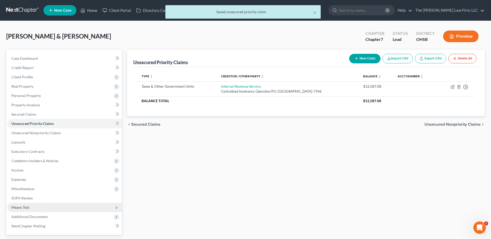
click at [25, 207] on span "Means Test" at bounding box center [20, 207] width 18 height 4
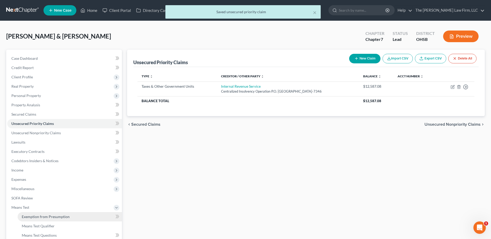
click at [29, 217] on span "Exemption from Presumption" at bounding box center [46, 217] width 48 height 4
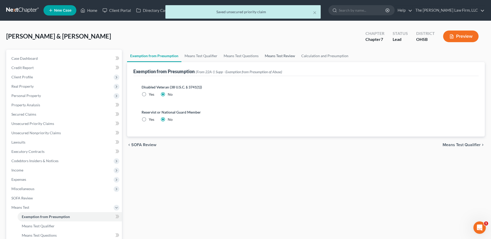
click at [272, 55] on link "Means Test Review" at bounding box center [280, 56] width 37 height 12
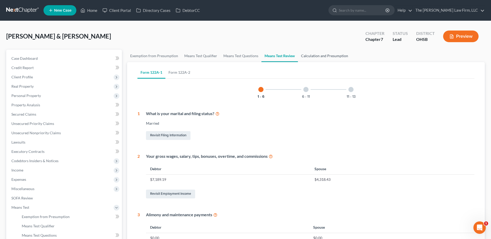
click at [327, 55] on link "Calculation and Presumption" at bounding box center [324, 56] width 53 height 12
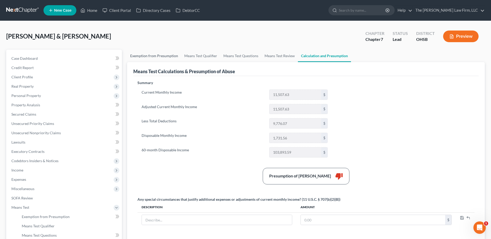
click at [144, 60] on link "Exemption from Presumption" at bounding box center [154, 56] width 54 height 12
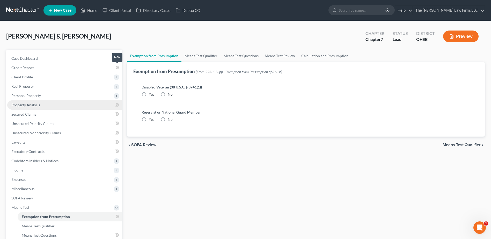
radio input "true"
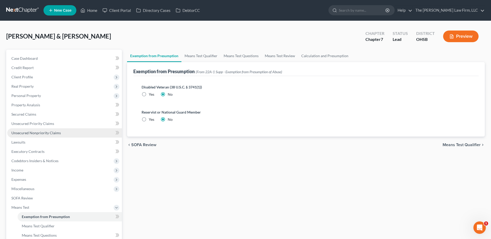
click at [31, 135] on span "Unsecured Nonpriority Claims" at bounding box center [35, 133] width 49 height 4
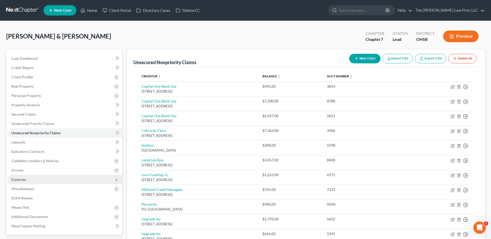
click at [25, 179] on span "Expenses" at bounding box center [18, 179] width 15 height 4
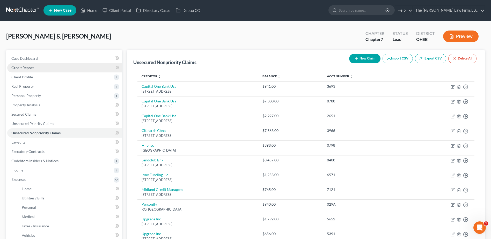
click at [21, 65] on link "Credit Report" at bounding box center [64, 67] width 115 height 9
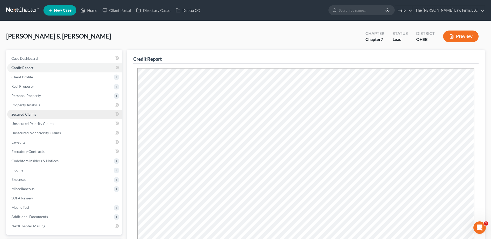
click at [27, 117] on link "Secured Claims" at bounding box center [64, 114] width 115 height 9
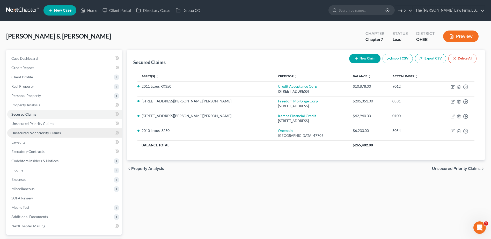
click at [53, 136] on link "Unsecured Nonpriority Claims" at bounding box center [64, 132] width 115 height 9
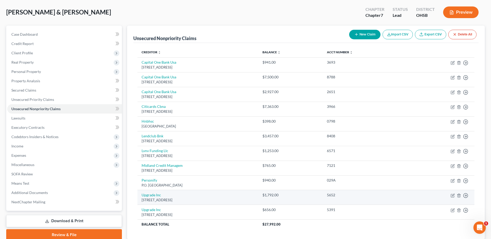
scroll to position [61, 0]
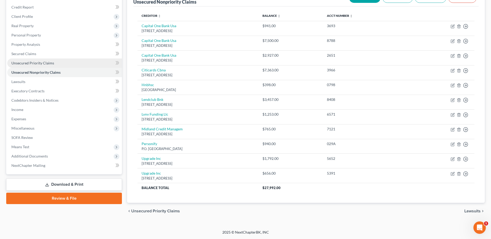
click at [57, 66] on link "Unsecured Priority Claims" at bounding box center [64, 63] width 115 height 9
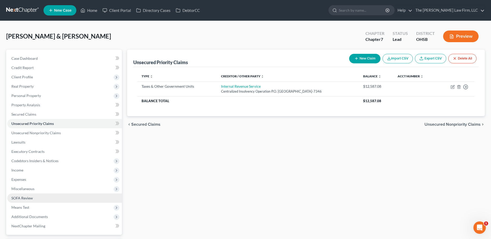
click at [25, 197] on span "SOFA Review" at bounding box center [21, 198] width 21 height 4
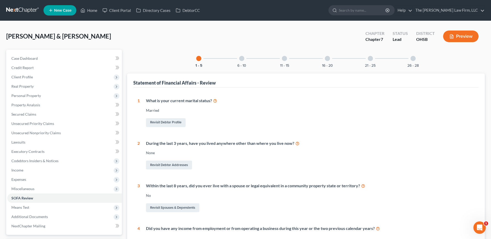
click at [241, 61] on div "6 - 10" at bounding box center [242, 59] width 18 height 18
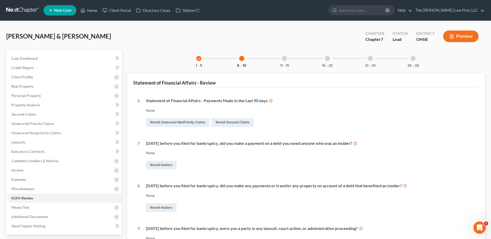
click at [286, 60] on div at bounding box center [284, 58] width 5 height 5
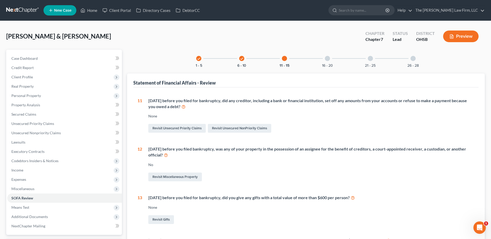
click at [311, 52] on div "check 1 - 5 check 6 - 10 11 - 15 16 - 20 21 - 25 26 - 28" at bounding box center [306, 59] width 232 height 18
click at [329, 61] on div "16 - 20" at bounding box center [328, 59] width 18 height 18
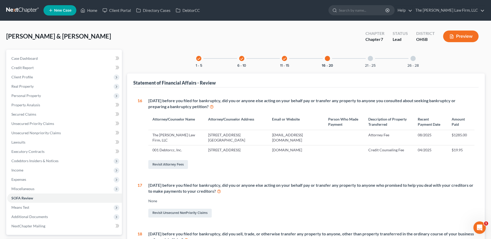
click at [370, 59] on div at bounding box center [370, 58] width 5 height 5
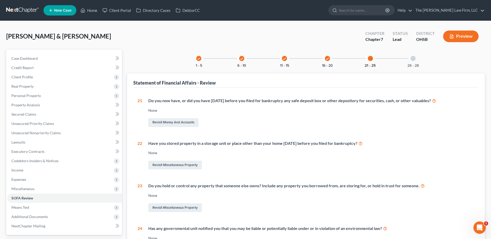
drag, startPoint x: 30, startPoint y: 11, endPoint x: 35, endPoint y: 11, distance: 5.7
click at [30, 11] on link at bounding box center [22, 10] width 33 height 9
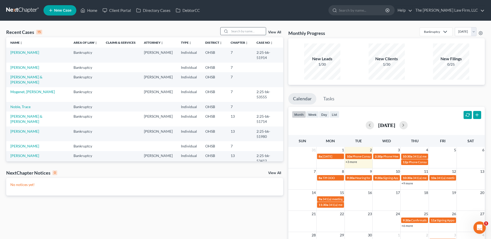
click at [241, 33] on input "search" at bounding box center [248, 31] width 36 height 8
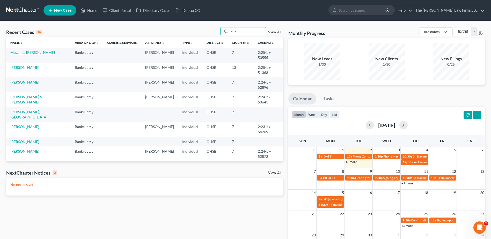
type input "shan"
click at [31, 50] on link "Mogenet, [PERSON_NAME]" at bounding box center [32, 52] width 45 height 4
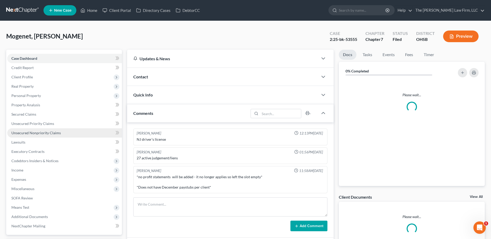
click at [39, 133] on span "Unsecured Nonpriority Claims" at bounding box center [35, 133] width 49 height 4
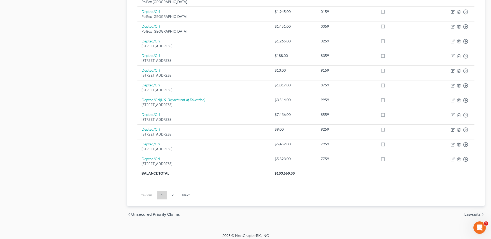
scroll to position [360, 0]
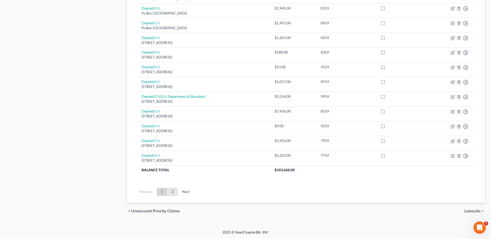
click at [176, 193] on link "2" at bounding box center [173, 192] width 10 height 8
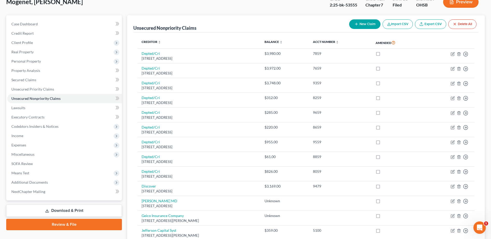
scroll to position [24, 0]
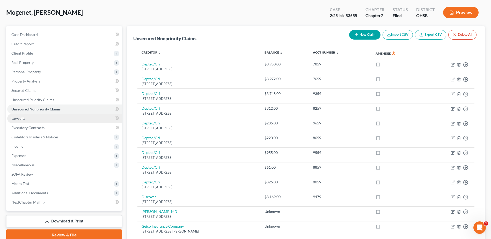
click at [23, 120] on span "Lawsuits" at bounding box center [18, 118] width 14 height 4
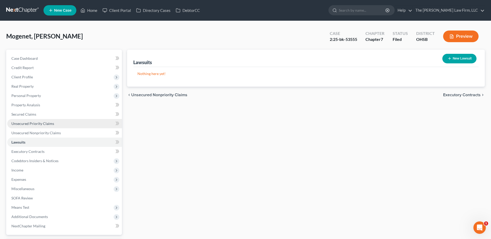
click at [27, 125] on span "Unsecured Priority Claims" at bounding box center [32, 123] width 43 height 4
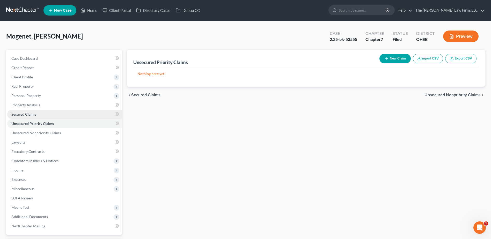
click at [23, 114] on span "Secured Claims" at bounding box center [23, 114] width 25 height 4
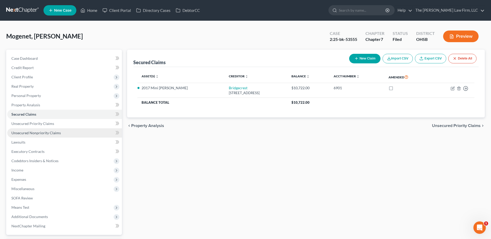
click at [35, 136] on link "Unsecured Nonpriority Claims" at bounding box center [64, 132] width 115 height 9
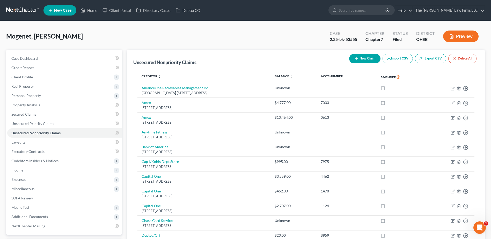
click at [25, 13] on link at bounding box center [22, 10] width 33 height 9
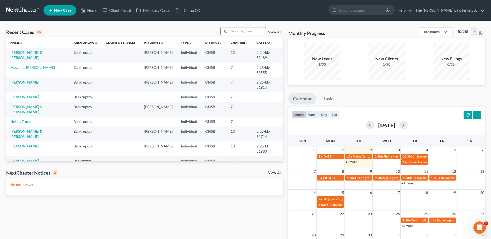
click at [244, 30] on input "search" at bounding box center [248, 31] width 36 height 8
click at [240, 31] on input "search" at bounding box center [248, 31] width 36 height 8
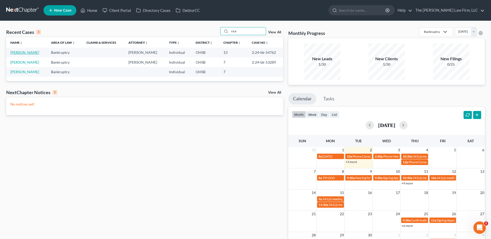
type input "rice"
click at [25, 52] on link "[PERSON_NAME]" at bounding box center [24, 52] width 29 height 4
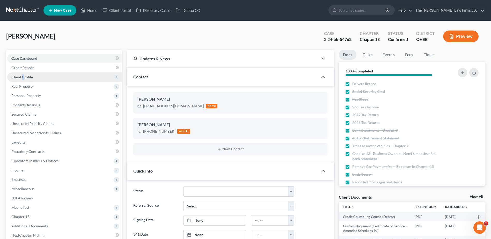
click at [24, 78] on span "Client Profile" at bounding box center [21, 77] width 21 height 4
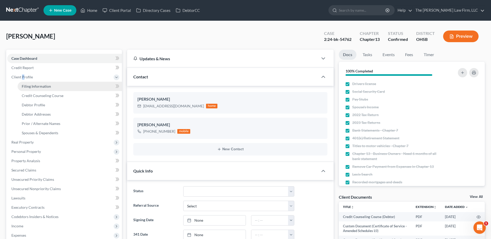
click at [27, 84] on span "Filing Information" at bounding box center [36, 86] width 29 height 4
select select "1"
select select "0"
select select "3"
select select "36"
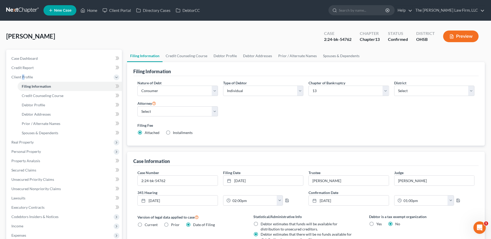
click at [25, 8] on link at bounding box center [22, 10] width 33 height 9
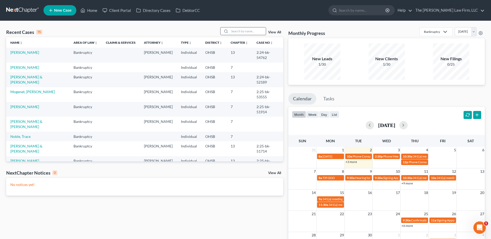
click at [253, 33] on input "search" at bounding box center [248, 31] width 36 height 8
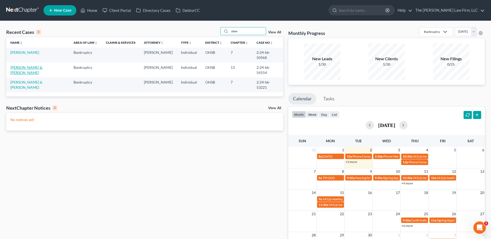
type input "stew"
click at [32, 65] on link "[PERSON_NAME] & [PERSON_NAME]" at bounding box center [26, 70] width 32 height 10
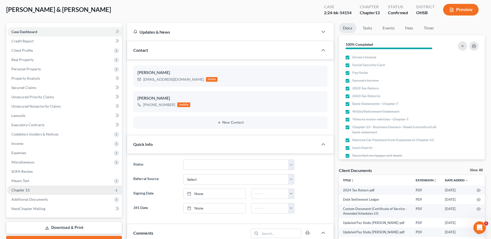
scroll to position [52, 0]
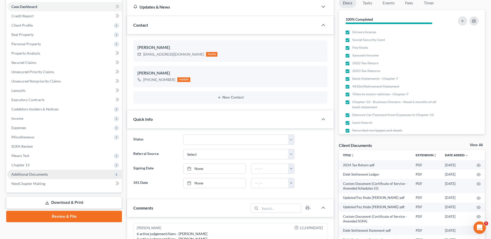
click at [27, 173] on span "Additional Documents" at bounding box center [29, 174] width 37 height 4
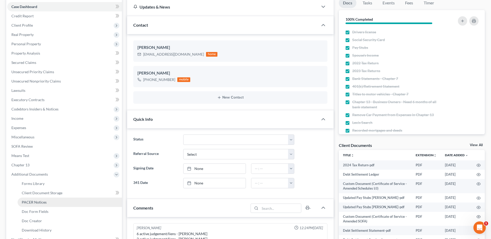
click at [34, 199] on link "PACER Notices" at bounding box center [70, 202] width 104 height 9
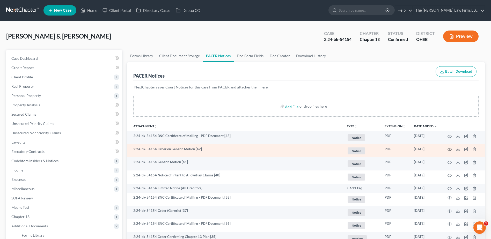
click at [448, 149] on icon "button" at bounding box center [450, 149] width 4 height 4
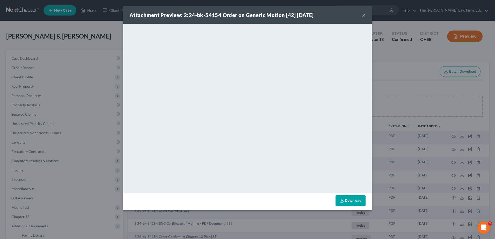
click at [364, 15] on button "×" at bounding box center [364, 15] width 4 height 6
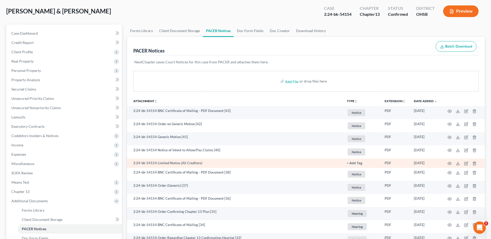
scroll to position [26, 0]
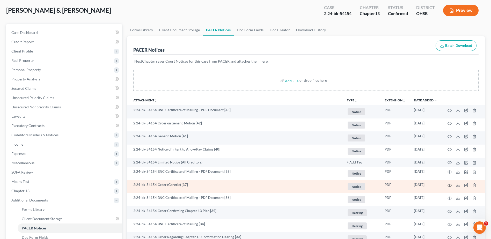
click at [450, 185] on circle "button" at bounding box center [449, 185] width 1 height 1
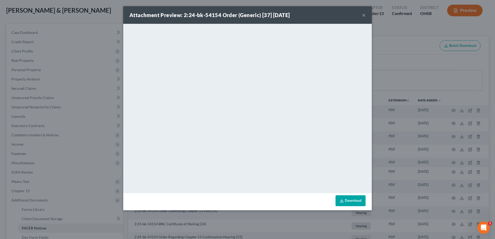
click at [364, 15] on button "×" at bounding box center [364, 15] width 4 height 6
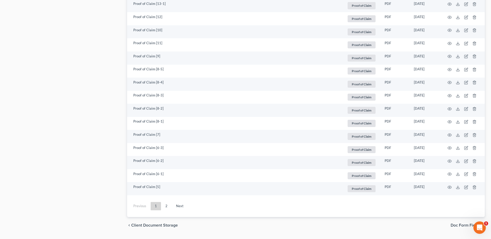
scroll to position [921, 0]
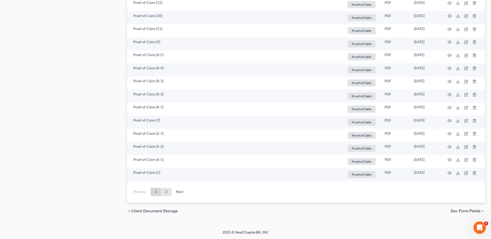
click at [171, 191] on link "2" at bounding box center [166, 192] width 10 height 8
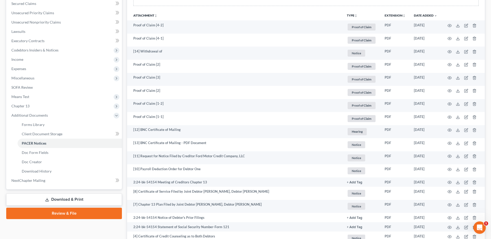
scroll to position [110, 0]
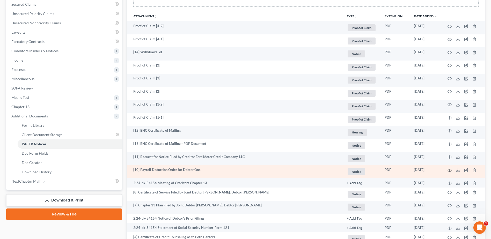
click at [450, 171] on circle "button" at bounding box center [449, 170] width 1 height 1
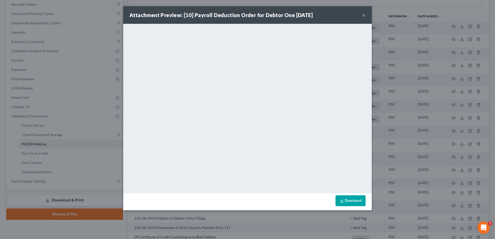
click at [364, 15] on button "×" at bounding box center [364, 15] width 4 height 6
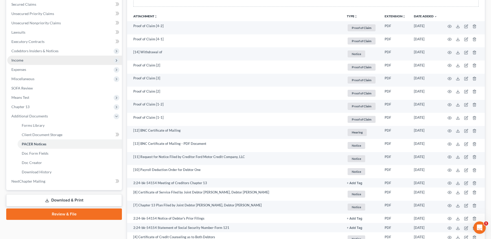
click at [40, 59] on span "Income" at bounding box center [64, 60] width 115 height 9
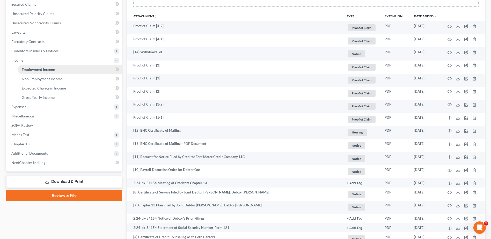
click at [38, 68] on span "Employment Income" at bounding box center [38, 69] width 33 height 4
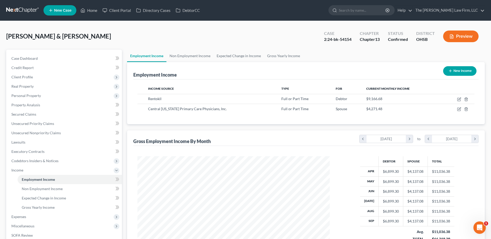
scroll to position [96, 202]
click at [41, 59] on link "Case Dashboard" at bounding box center [64, 58] width 115 height 9
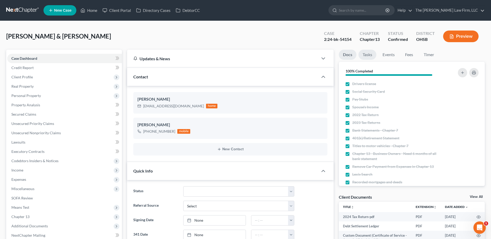
click at [369, 56] on link "Tasks" at bounding box center [368, 55] width 18 height 10
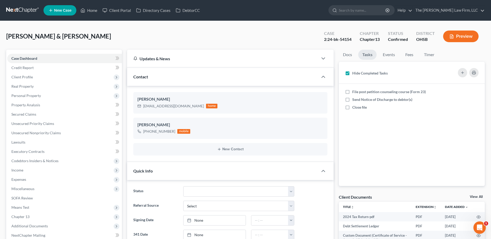
scroll to position [261, 0]
click at [352, 73] on label "Hide Completed Tasks" at bounding box center [369, 73] width 35 height 5
click at [354, 73] on input "Hide Completed Tasks" at bounding box center [355, 72] width 3 height 3
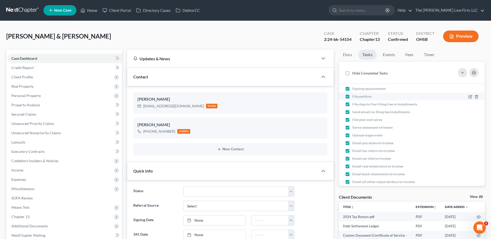
scroll to position [52, 0]
click at [352, 73] on label "Hide Completed Tasks" at bounding box center [369, 73] width 35 height 5
click at [354, 73] on input "Hide Completed Tasks" at bounding box center [355, 72] width 3 height 3
checkbox input "true"
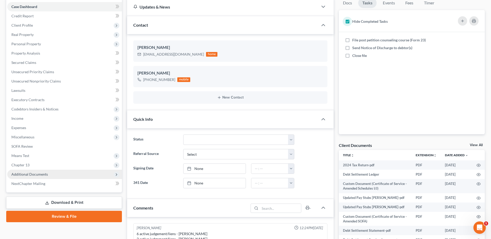
click at [33, 176] on span "Additional Documents" at bounding box center [29, 174] width 37 height 4
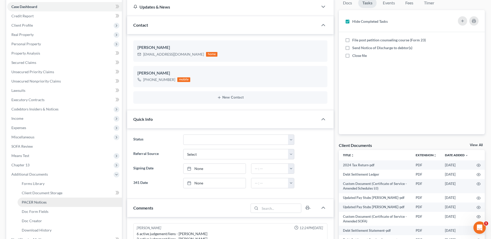
click at [36, 202] on span "PACER Notices" at bounding box center [34, 202] width 25 height 4
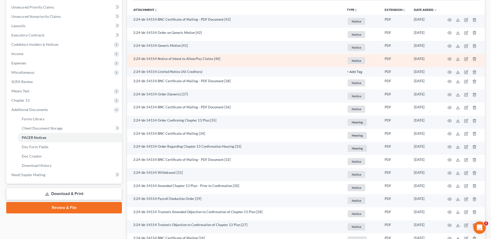
scroll to position [129, 0]
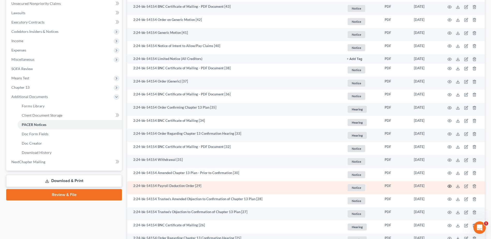
click at [449, 186] on icon "button" at bounding box center [450, 186] width 4 height 4
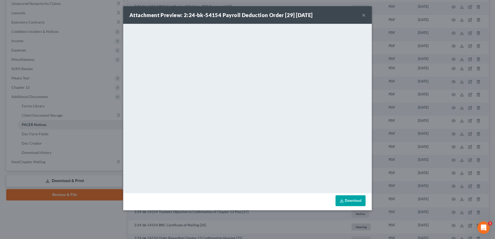
click at [364, 16] on button "×" at bounding box center [364, 15] width 4 height 6
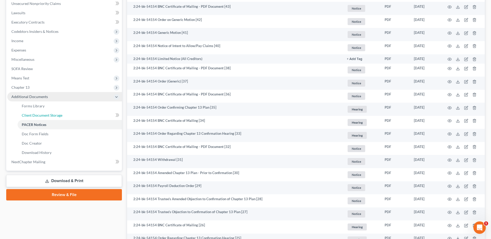
click at [61, 118] on link "Client Document Storage" at bounding box center [70, 115] width 104 height 9
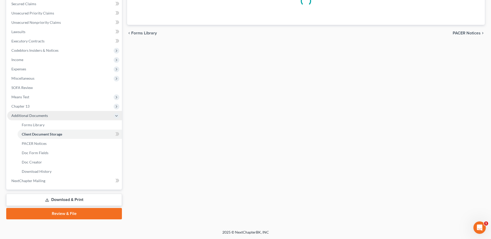
scroll to position [111, 0]
select select "52"
select select "61"
select select "7"
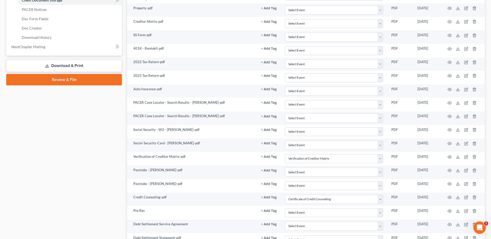
scroll to position [259, 0]
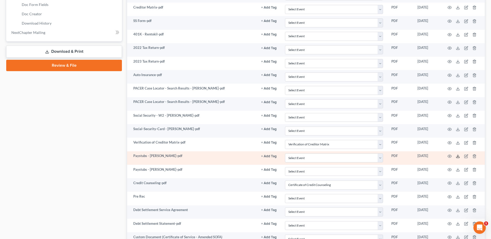
click at [456, 156] on icon at bounding box center [458, 156] width 4 height 4
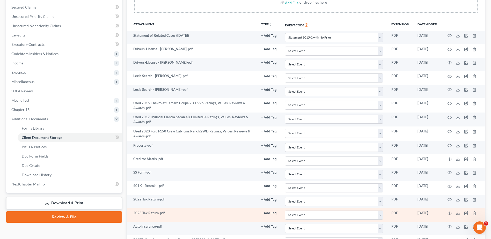
scroll to position [155, 0]
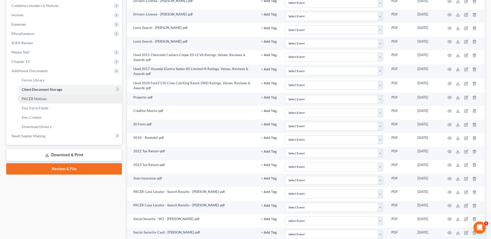
click at [43, 97] on span "PACER Notices" at bounding box center [34, 99] width 25 height 4
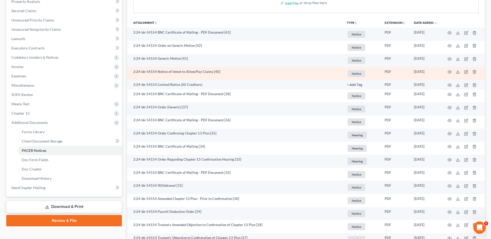
scroll to position [129, 0]
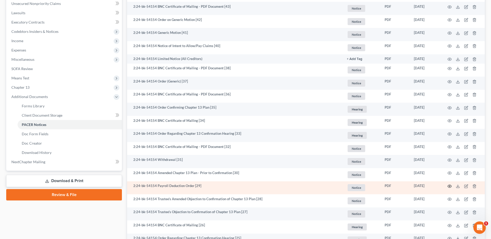
click at [450, 187] on icon "button" at bounding box center [450, 186] width 4 height 4
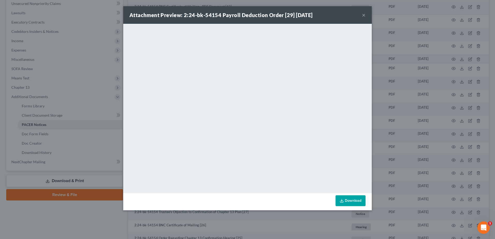
click at [366, 15] on div "Attachment Preview: 2:24-bk-54154 Payroll Deduction Order [29] 02/11/2025 ×" at bounding box center [247, 15] width 249 height 18
click at [364, 15] on button "×" at bounding box center [364, 15] width 4 height 6
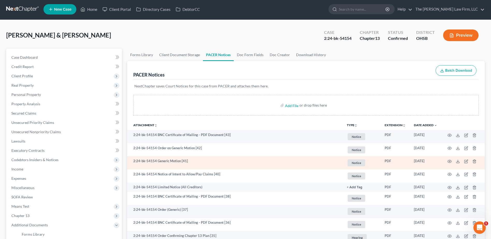
scroll to position [0, 0]
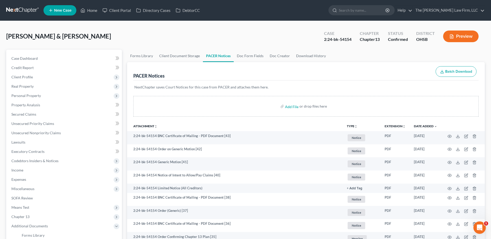
click at [10, 9] on link at bounding box center [22, 10] width 33 height 9
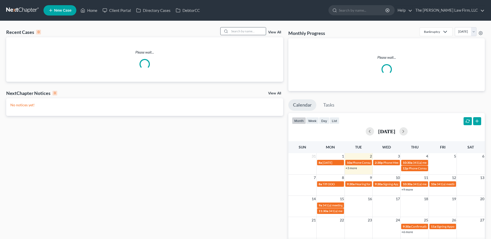
click at [244, 31] on input "search" at bounding box center [248, 31] width 36 height 8
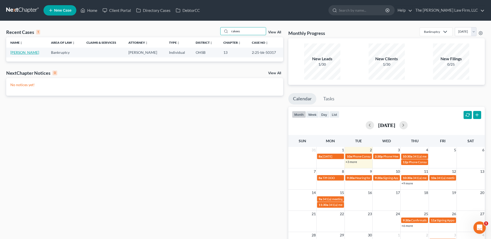
type input "rakees"
click at [38, 55] on link "[PERSON_NAME]" at bounding box center [24, 52] width 29 height 4
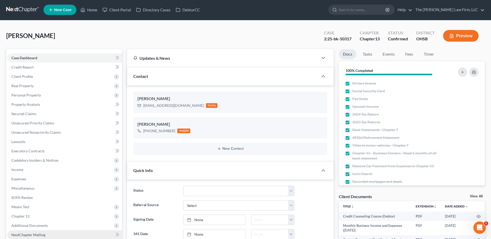
scroll to position [78, 0]
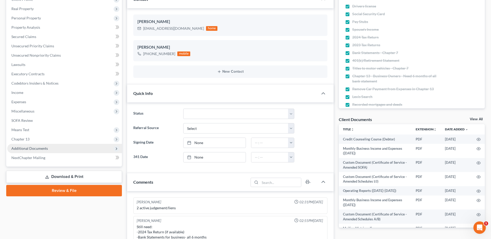
click at [32, 147] on span "Additional Documents" at bounding box center [29, 148] width 37 height 4
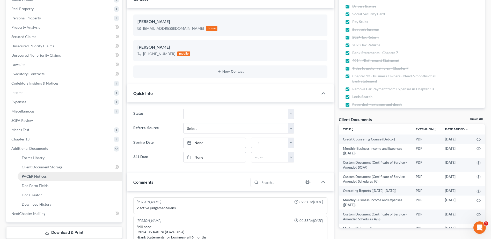
click at [35, 177] on span "PACER Notices" at bounding box center [34, 176] width 25 height 4
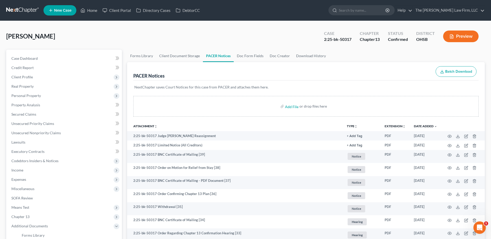
click at [18, 10] on link at bounding box center [22, 10] width 33 height 9
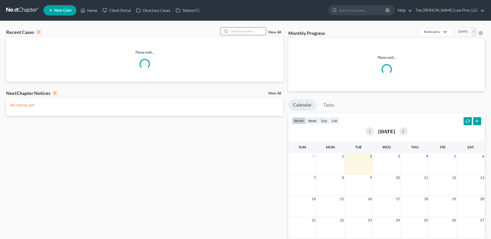
click at [247, 35] on div at bounding box center [243, 31] width 46 height 8
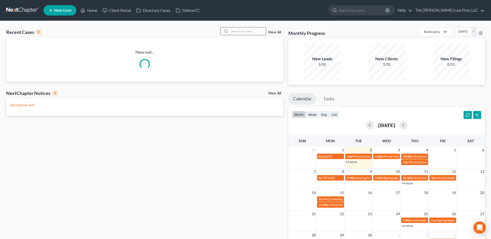
click at [247, 31] on input "search" at bounding box center [248, 31] width 36 height 8
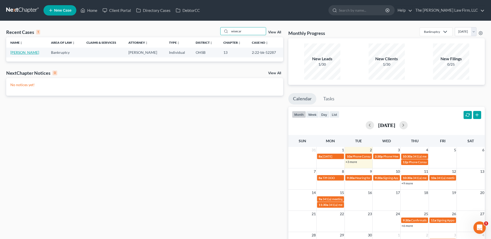
type input "wisecar"
click at [21, 53] on link "[PERSON_NAME]" at bounding box center [24, 52] width 29 height 4
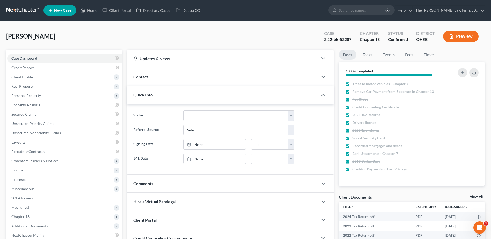
scroll to position [482, 0]
click at [31, 124] on span "Unsecured Priority Claims" at bounding box center [32, 123] width 43 height 4
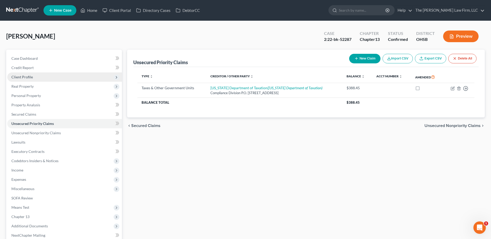
click at [21, 77] on span "Client Profile" at bounding box center [21, 77] width 21 height 4
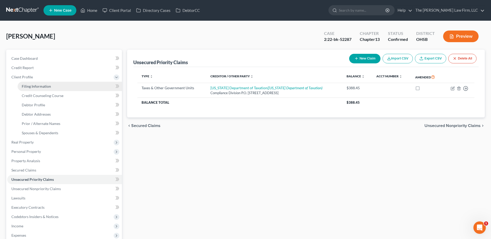
click at [35, 86] on span "Filing Information" at bounding box center [36, 86] width 29 height 4
select select "1"
select select "0"
select select "3"
select select "36"
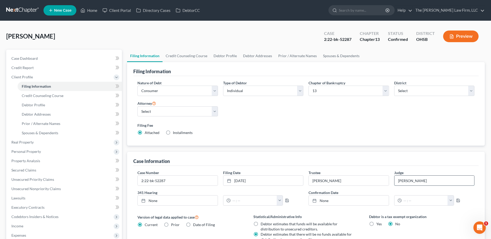
click at [408, 182] on input "[PERSON_NAME]" at bounding box center [435, 181] width 80 height 10
type input "[PERSON_NAME] [PERSON_NAME]"
click at [16, 2] on nav "Home New Case Client Portal Directory Cases DebtorCC The Jones Law Firm, LLC mj…" at bounding box center [245, 10] width 491 height 21
click at [17, 11] on link at bounding box center [22, 10] width 33 height 9
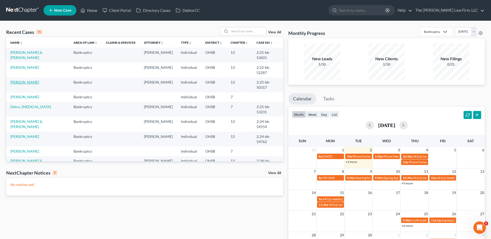
click at [30, 80] on link "[PERSON_NAME]" at bounding box center [24, 82] width 29 height 4
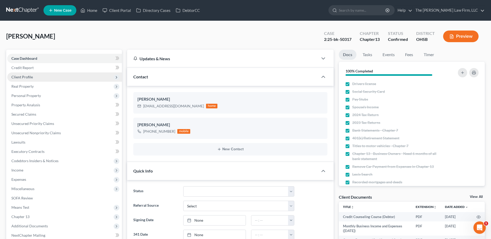
click at [20, 77] on span "Client Profile" at bounding box center [21, 77] width 21 height 4
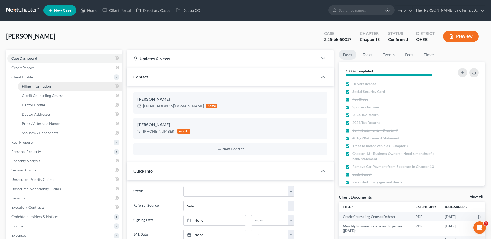
click at [28, 86] on span "Filing Information" at bounding box center [36, 86] width 29 height 4
select select "1"
select select "0"
select select "3"
select select "36"
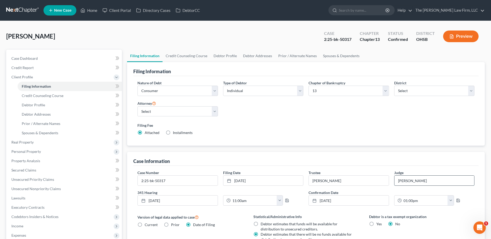
click at [396, 185] on input "Hoffman" at bounding box center [435, 181] width 80 height 10
type input "[PERSON_NAME] [PERSON_NAME]"
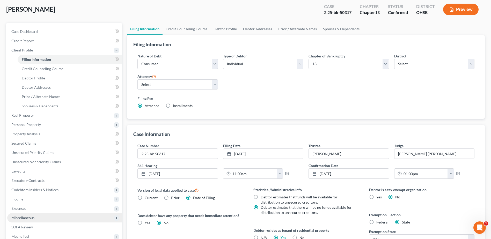
scroll to position [78, 0]
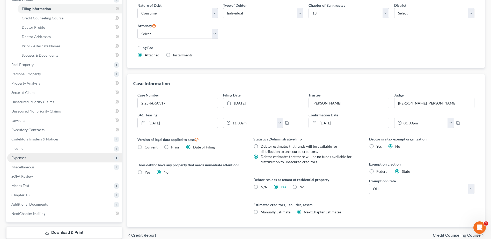
click at [31, 156] on span "Expenses" at bounding box center [64, 157] width 115 height 9
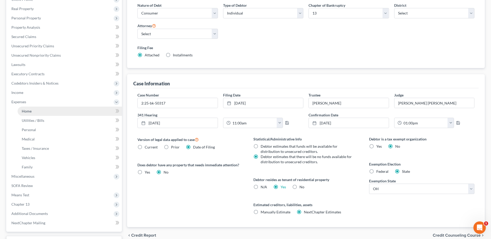
click at [26, 112] on span "Home" at bounding box center [27, 111] width 10 height 4
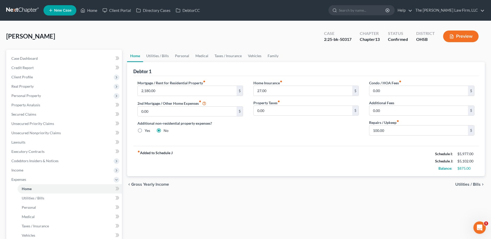
click at [21, 11] on link at bounding box center [22, 10] width 33 height 9
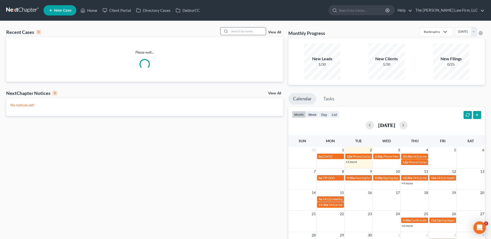
click at [241, 29] on input "search" at bounding box center [248, 31] width 36 height 8
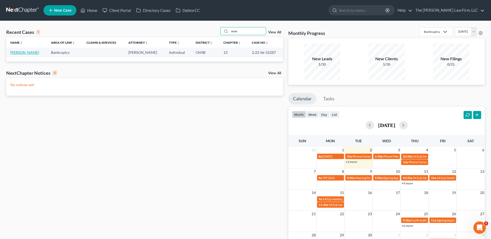
type input "wise"
click at [28, 53] on link "[PERSON_NAME]" at bounding box center [24, 52] width 29 height 4
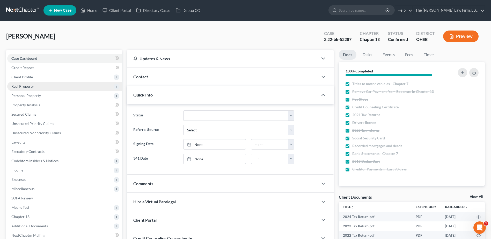
scroll to position [482, 0]
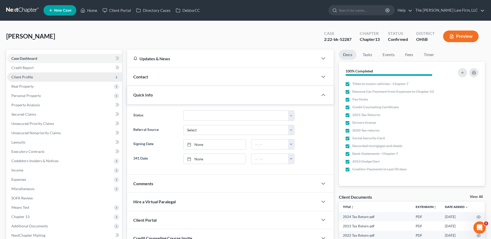
click at [19, 78] on span "Client Profile" at bounding box center [21, 77] width 21 height 4
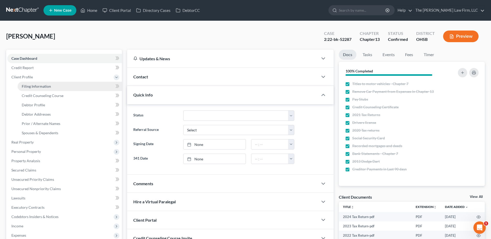
click at [24, 84] on span "Filing Information" at bounding box center [36, 86] width 29 height 4
select select "1"
select select "0"
select select "3"
select select "36"
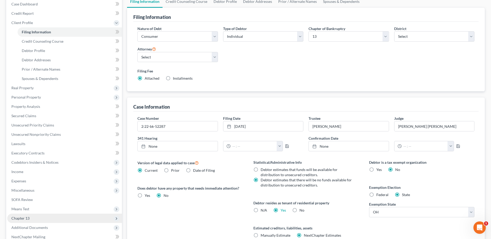
scroll to position [111, 0]
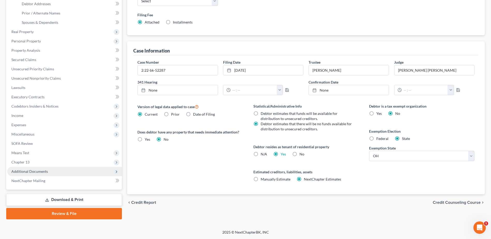
click at [44, 171] on span "Additional Documents" at bounding box center [29, 171] width 37 height 4
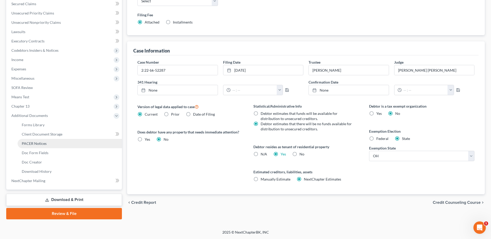
click at [38, 143] on span "PACER Notices" at bounding box center [34, 143] width 25 height 4
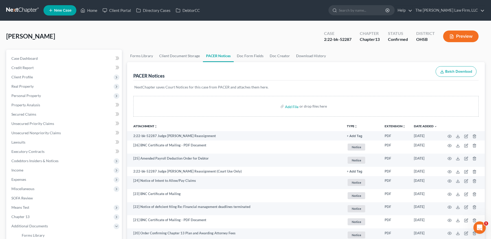
click at [355, 125] on icon "unfold_more" at bounding box center [355, 126] width 3 height 3
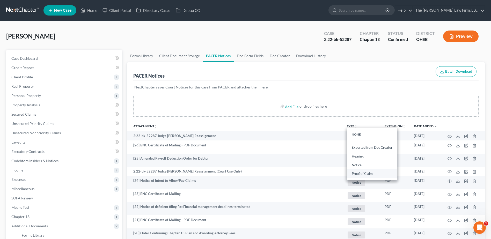
click at [363, 173] on link "Proof of Claim" at bounding box center [372, 174] width 50 height 9
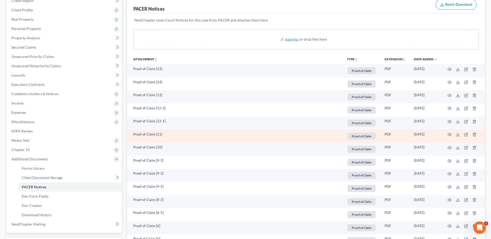
scroll to position [78, 0]
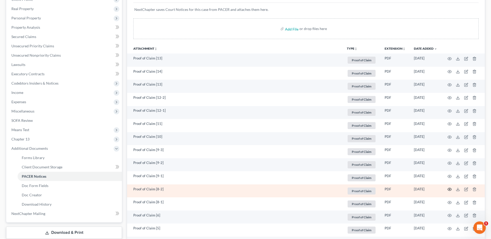
click at [450, 190] on icon "button" at bounding box center [450, 189] width 4 height 4
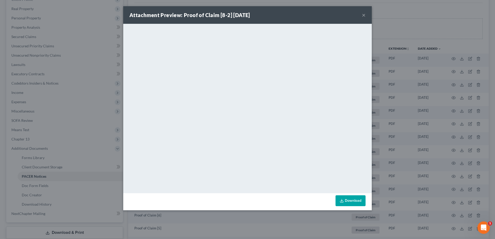
click at [365, 15] on button "×" at bounding box center [364, 15] width 4 height 6
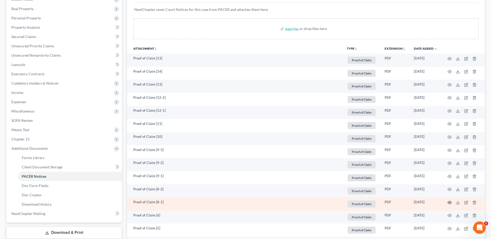
click at [449, 203] on icon "button" at bounding box center [450, 203] width 4 height 4
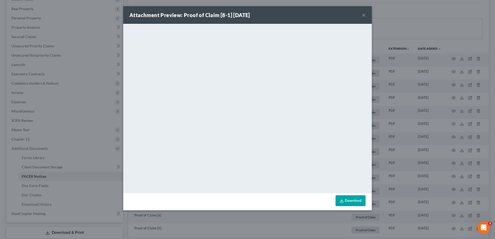
click at [364, 15] on button "×" at bounding box center [364, 15] width 4 height 6
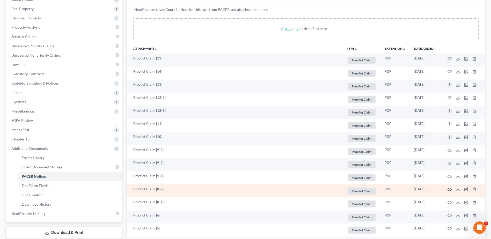
click at [451, 190] on icon "button" at bounding box center [450, 189] width 4 height 3
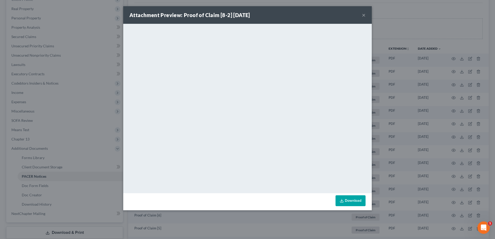
click at [364, 15] on button "×" at bounding box center [364, 15] width 4 height 6
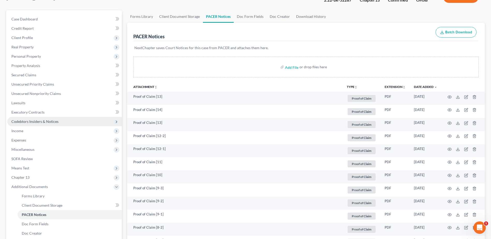
scroll to position [0, 0]
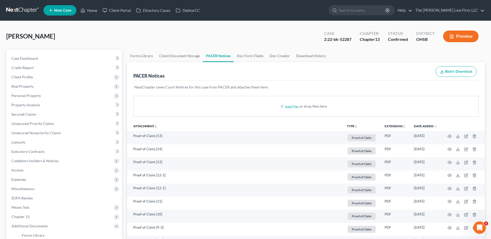
click at [26, 13] on link at bounding box center [22, 10] width 33 height 9
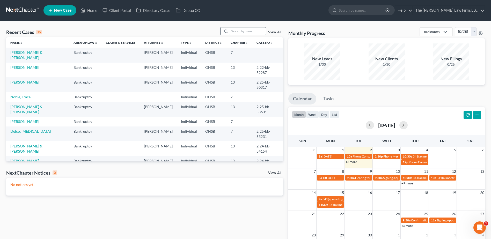
click at [240, 29] on input "search" at bounding box center [248, 31] width 36 height 8
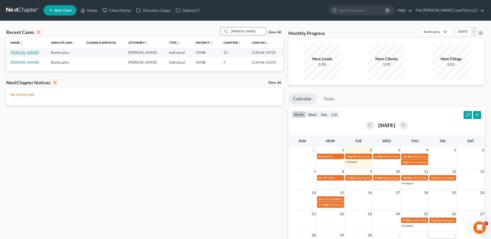
type input "[PERSON_NAME]"
click at [29, 52] on link "[PERSON_NAME]" at bounding box center [24, 52] width 29 height 4
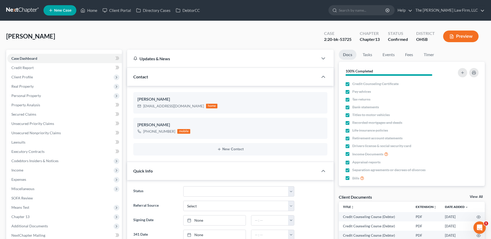
scroll to position [164, 0]
click at [369, 57] on link "Tasks" at bounding box center [368, 55] width 18 height 10
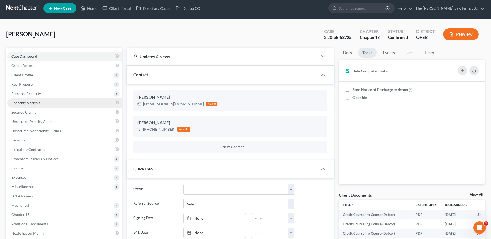
scroll to position [0, 0]
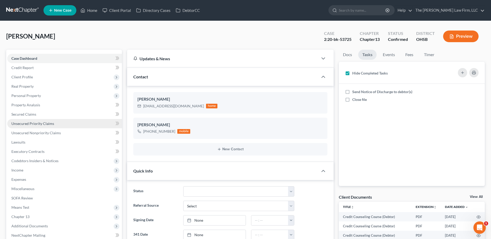
click at [31, 123] on span "Unsecured Priority Claims" at bounding box center [32, 123] width 43 height 4
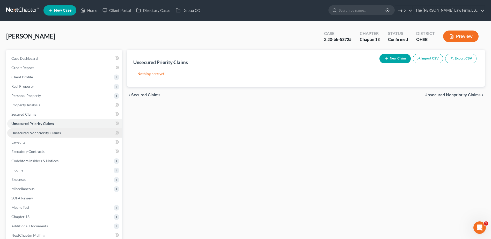
scroll to position [55, 0]
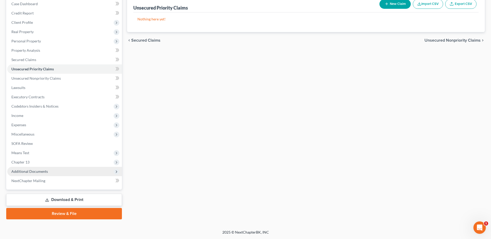
click at [36, 171] on span "Additional Documents" at bounding box center [29, 171] width 37 height 4
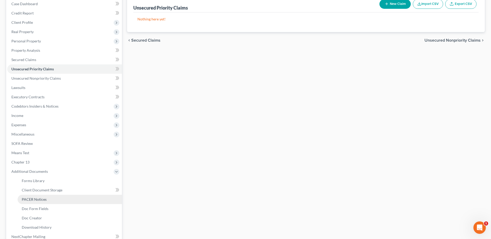
click at [34, 199] on span "PACER Notices" at bounding box center [34, 199] width 25 height 4
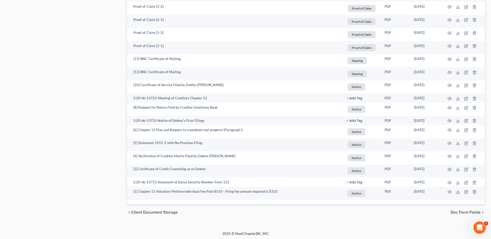
scroll to position [521, 0]
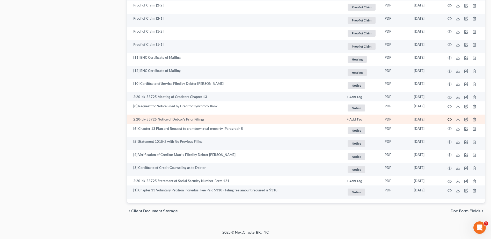
click at [451, 120] on icon "button" at bounding box center [450, 120] width 4 height 4
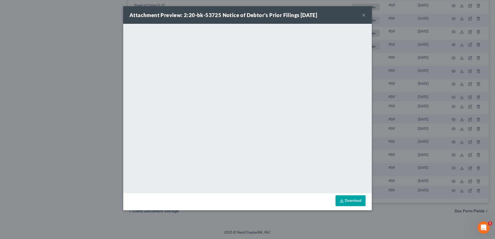
click at [364, 17] on button "×" at bounding box center [364, 15] width 4 height 6
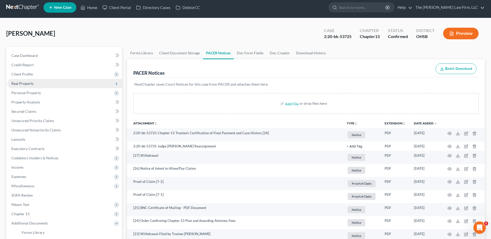
scroll to position [0, 0]
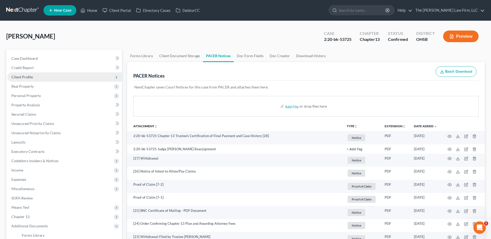
click at [31, 80] on span "Client Profile" at bounding box center [64, 77] width 115 height 9
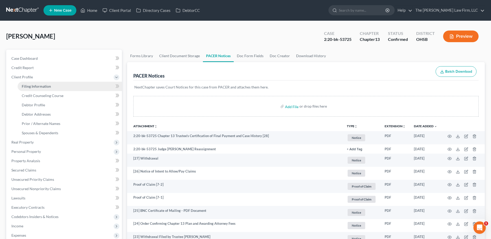
click at [30, 86] on span "Filing Information" at bounding box center [36, 86] width 29 height 4
select select "1"
select select "0"
select select "3"
select select "36"
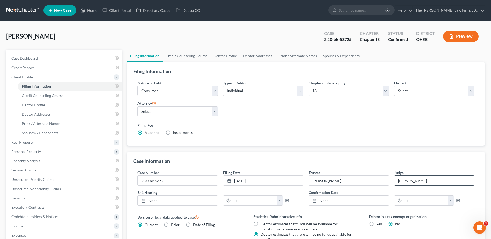
click at [402, 177] on input "[PERSON_NAME]" at bounding box center [435, 181] width 80 height 10
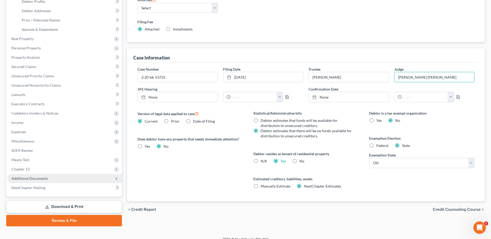
type input "[PERSON_NAME] [PERSON_NAME]"
click at [29, 180] on span "Additional Documents" at bounding box center [29, 178] width 37 height 4
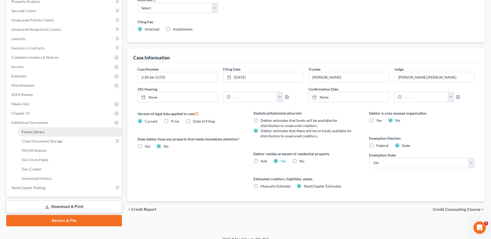
click at [45, 133] on link "Forms Library" at bounding box center [70, 131] width 104 height 9
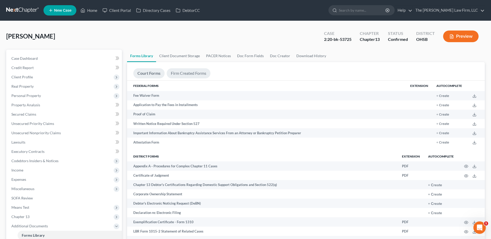
click at [181, 71] on link "Firm Created Forms" at bounding box center [189, 73] width 44 height 10
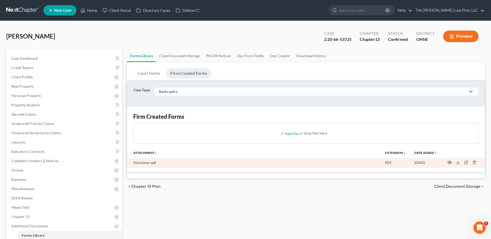
click at [451, 163] on icon "button" at bounding box center [450, 163] width 4 height 4
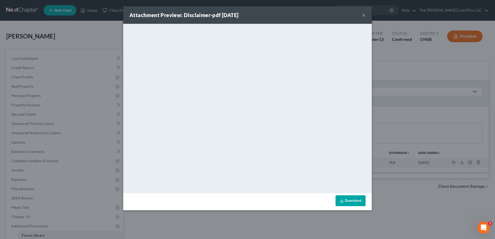
click at [364, 15] on button "×" at bounding box center [364, 15] width 4 height 6
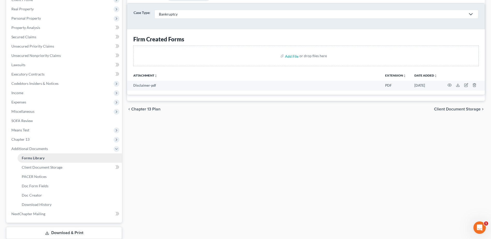
scroll to position [78, 0]
click at [48, 193] on link "Doc Creator" at bounding box center [70, 195] width 104 height 9
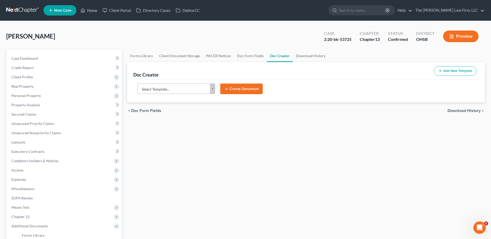
click at [457, 69] on button "Add New Template" at bounding box center [455, 71] width 43 height 10
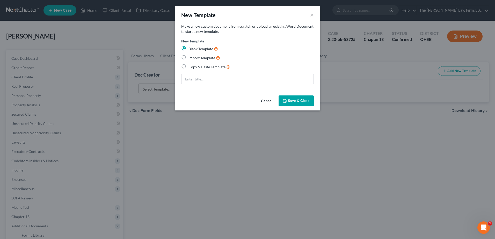
click at [189, 58] on label "Import Template" at bounding box center [205, 58] width 32 height 6
click at [191, 58] on input "Import Template" at bounding box center [192, 56] width 3 height 3
radio input "true"
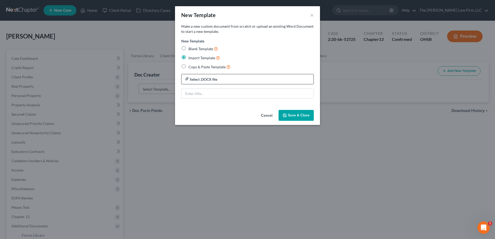
click at [206, 78] on input "file" at bounding box center [248, 79] width 132 height 9
type input "C:\fakepath\Certification Regarding Issuance of Discharge Order.docx"
type input "Certification Regarding Issuance of Discharge Order.docx"
click at [289, 116] on button "Save & Close" at bounding box center [296, 115] width 35 height 11
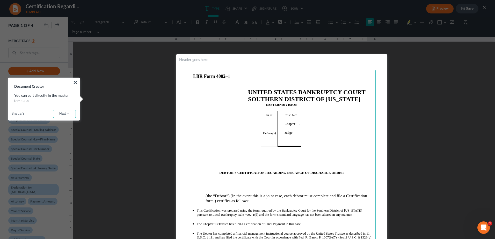
click at [61, 113] on link "Next →" at bounding box center [64, 114] width 23 height 8
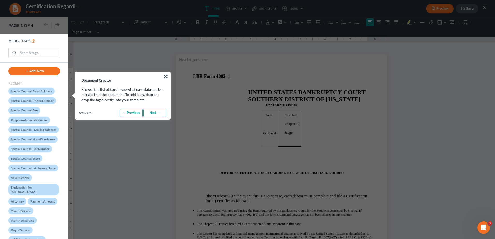
click at [153, 111] on link "Next →" at bounding box center [154, 113] width 23 height 8
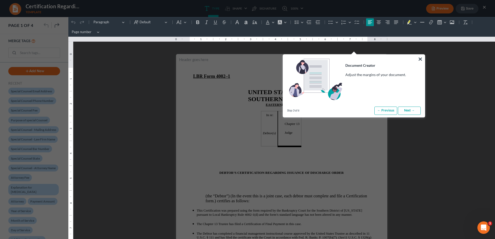
click at [405, 112] on link "Next →" at bounding box center [409, 111] width 23 height 8
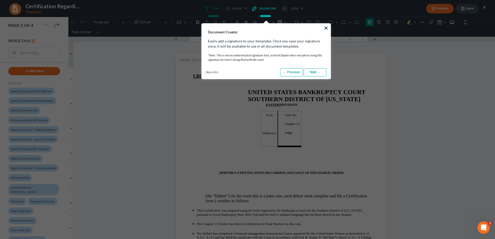
click at [307, 72] on link "Next →" at bounding box center [315, 72] width 23 height 8
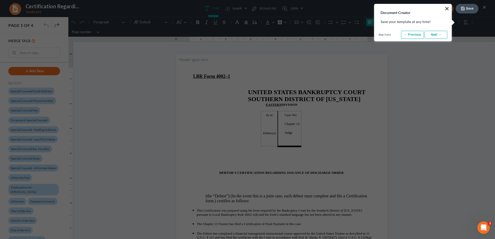
click at [430, 34] on link "Next →" at bounding box center [436, 35] width 23 height 8
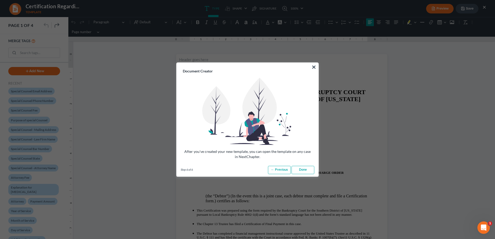
click at [300, 170] on link "Done" at bounding box center [303, 170] width 23 height 8
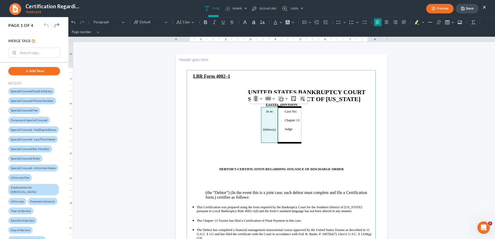
click at [365, 141] on main "LBR Form 4002–1 UNITED STATES BANKRUPTCY COURT SOUTHERN DISTRICT OF [US_STATE] …" at bounding box center [281, 191] width 189 height 243
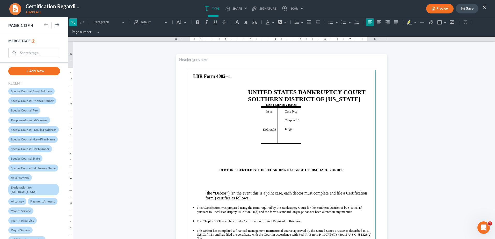
click at [73, 23] on icon "Editor toolbar" at bounding box center [73, 22] width 5 height 5
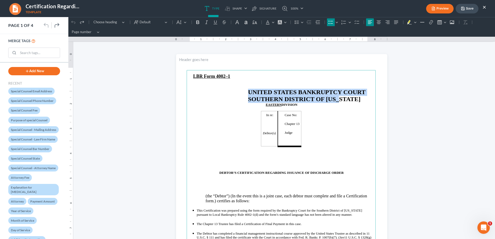
drag, startPoint x: 246, startPoint y: 91, endPoint x: 342, endPoint y: 97, distance: 96.8
click at [342, 97] on main "⁠⁠⁠⁠⁠⁠⁠ LBR Form 4002–1 UNITED STATES BANKRUPTCY COURT SOUTHERN DISTRICT OF [US…" at bounding box center [281, 191] width 189 height 243
click at [378, 21] on icon "Editor toolbar" at bounding box center [379, 21] width 4 height 3
drag, startPoint x: 366, startPoint y: 41, endPoint x: 356, endPoint y: 41, distance: 10.1
click at [356, 41] on div "7.25" at bounding box center [356, 39] width 3 height 5
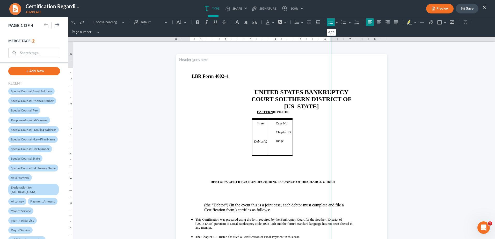
drag, startPoint x: 354, startPoint y: 39, endPoint x: 327, endPoint y: 41, distance: 27.0
click at [327, 41] on div "0.50 6.25 0 1 1 2 2 3 3 4 4 5 5 6 6 7 7 8 8 9" at bounding box center [281, 39] width 427 height 5
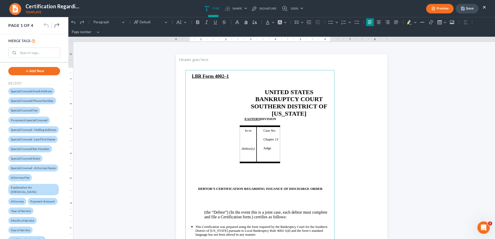
click at [283, 96] on h2 "UNITED STATES BANKRUPTCY COURT SOUTHERN DISTRICT OF [US_STATE]" at bounding box center [289, 103] width 85 height 28
drag, startPoint x: 329, startPoint y: 40, endPoint x: 374, endPoint y: 41, distance: 45.1
click at [374, 41] on div "8.00" at bounding box center [375, 39] width 3 height 5
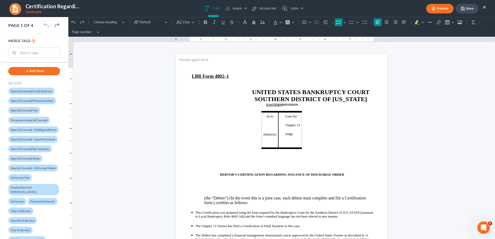
click at [241, 95] on main "⁠⁠⁠⁠⁠⁠⁠ LBR Form 4002–1 UNITED STATES BANKRUPTCY COURT SOUTHERN DISTRICT OF [US…" at bounding box center [281, 191] width 193 height 243
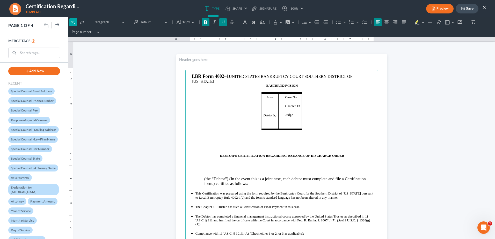
click at [72, 21] on icon "Editor toolbar" at bounding box center [73, 22] width 4 height 3
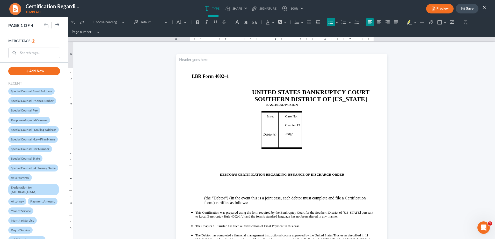
click at [250, 90] on h2 "UNITED STATES BANKRUPTCY COURT SOUTHERN DISTRICT OF [US_STATE]" at bounding box center [311, 96] width 128 height 14
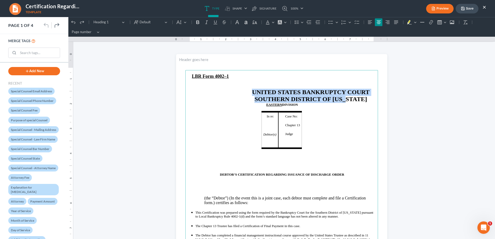
drag, startPoint x: 250, startPoint y: 91, endPoint x: 359, endPoint y: 98, distance: 109.5
click at [359, 98] on h2 "UNITED STATES BANKRUPTCY COURT SOUTHERN DISTRICT OF [US_STATE]" at bounding box center [311, 96] width 128 height 14
drag, startPoint x: 373, startPoint y: 40, endPoint x: 351, endPoint y: 41, distance: 22.3
click at [351, 41] on div "0.50 7.00 0 1 1 2 2 3 3 4 4 5 5 6 6 7 7 8 8 9" at bounding box center [281, 39] width 427 height 5
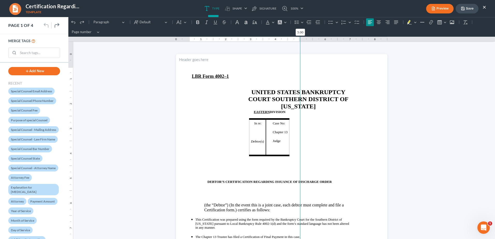
drag, startPoint x: 347, startPoint y: 40, endPoint x: 297, endPoint y: 44, distance: 50.2
click html "0.50 10.25 0 1 1 2 2 3 3 4 4 5 5 6 6 7 7 8 8 9 9 10 10 11 11 Undo (Ctrl+Z) Undo…"
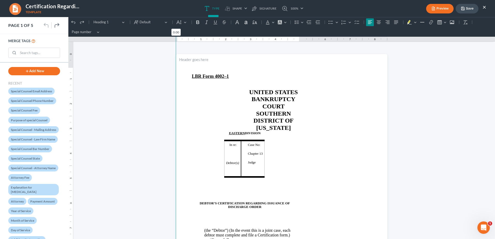
drag, startPoint x: 187, startPoint y: 39, endPoint x: 171, endPoint y: 39, distance: 16.6
click at [171, 39] on div "0.00 5.00 0 1 1 2 2 3 3 4 4 5 5 6 6 7 7 8 8 9" at bounding box center [281, 39] width 427 height 5
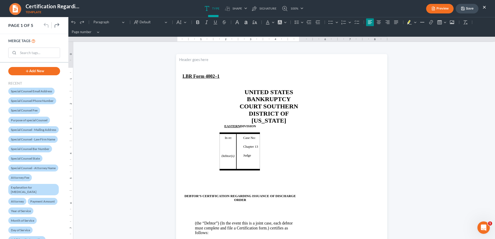
click at [484, 8] on button "×" at bounding box center [485, 7] width 4 height 6
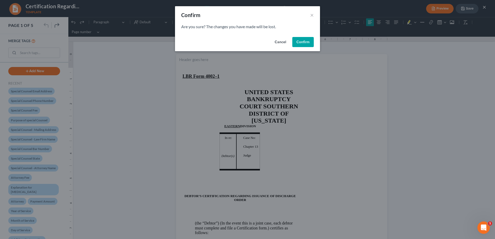
click at [295, 42] on button "Confirm" at bounding box center [302, 42] width 21 height 10
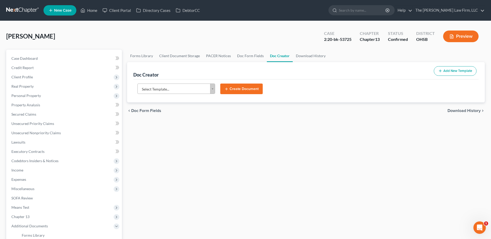
click at [465, 71] on button "Add New Template" at bounding box center [455, 71] width 43 height 10
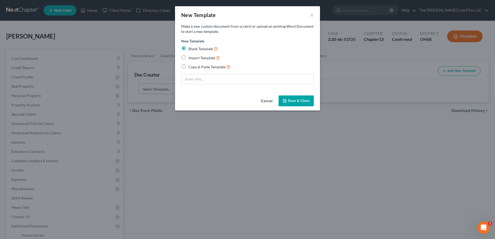
click at [189, 60] on label "Import Template" at bounding box center [205, 58] width 32 height 6
click at [191, 58] on input "Import Template" at bounding box center [192, 56] width 3 height 3
radio input "true"
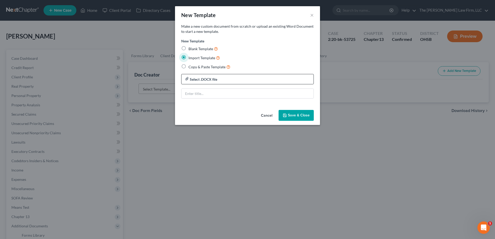
click at [211, 80] on input "file" at bounding box center [248, 79] width 132 height 9
click at [196, 66] on span "Copy & Paste Template" at bounding box center [207, 67] width 37 height 4
click at [194, 66] on input "Copy & Paste Template" at bounding box center [192, 65] width 3 height 3
radio input "true"
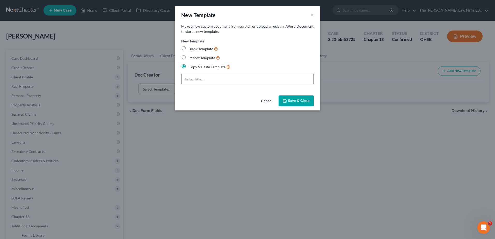
click at [198, 79] on input "text" at bounding box center [248, 79] width 132 height 10
type input "Certification Regarding Issuance of Discharge Order"
click at [305, 102] on button "Save & Close" at bounding box center [296, 101] width 35 height 11
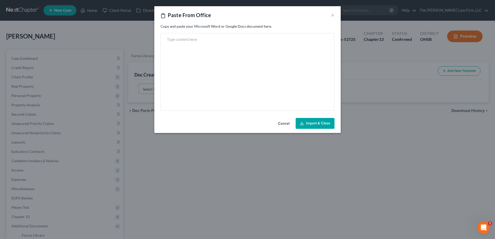
click at [279, 32] on div "Copy and paste your Microsoft Word or Google Docs document here." at bounding box center [247, 70] width 186 height 92
click at [272, 40] on p "Rich Text Editor, page-main" at bounding box center [247, 40] width 161 height 4
paste main "Rich Text Editor, page-main"
click at [227, 78] on main "Rich Text Editor, page-main" at bounding box center [247, 72] width 165 height 69
click at [200, 45] on main "Rich Text Editor, page-main" at bounding box center [247, 72] width 165 height 69
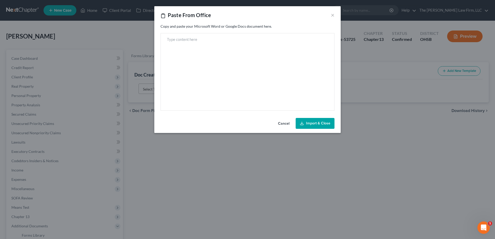
click at [317, 125] on button "Import & Close" at bounding box center [315, 123] width 39 height 11
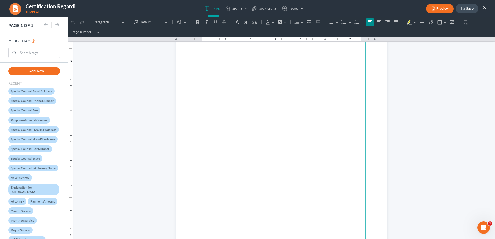
scroll to position [101, 0]
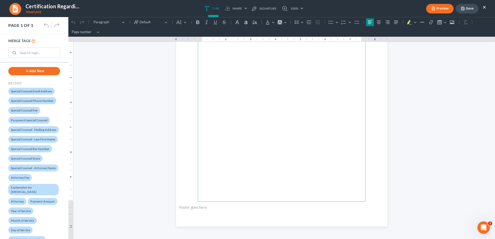
click at [484, 7] on button "×" at bounding box center [485, 7] width 4 height 6
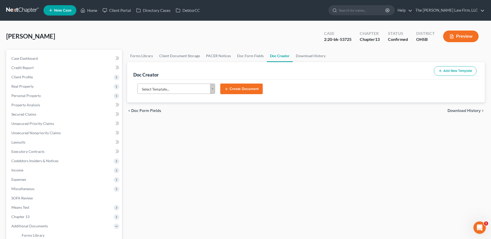
click at [447, 73] on button "Add New Template" at bounding box center [455, 71] width 43 height 10
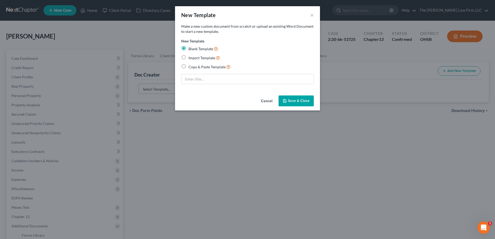
click at [189, 57] on label "Import Template" at bounding box center [205, 58] width 32 height 6
click at [191, 57] on input "Import Template" at bounding box center [192, 56] width 3 height 3
radio input "true"
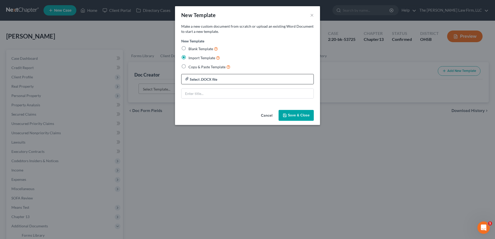
click at [253, 80] on input "file" at bounding box center [248, 79] width 132 height 9
type input "C:\fakepath\Certification Regarding Issuance of Discharge Order.docx"
type input "Certification Regarding Issuance of Discharge Order.docx"
click at [300, 115] on button "Save & Close" at bounding box center [296, 115] width 35 height 11
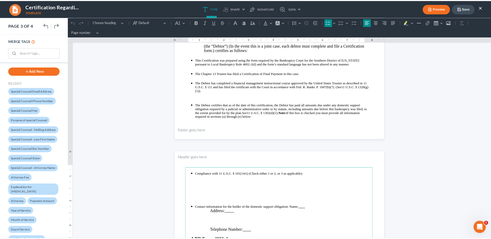
scroll to position [466, 0]
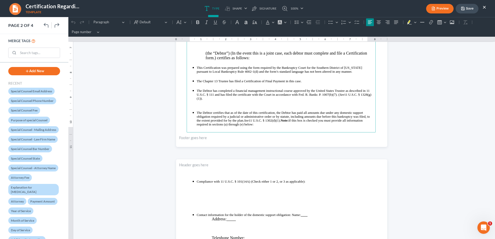
click at [484, 6] on button "×" at bounding box center [485, 7] width 4 height 6
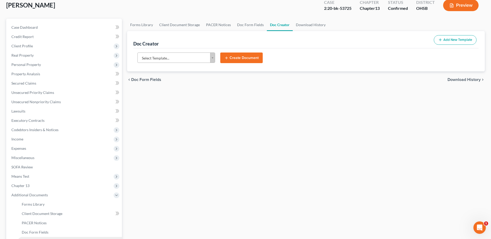
scroll to position [104, 0]
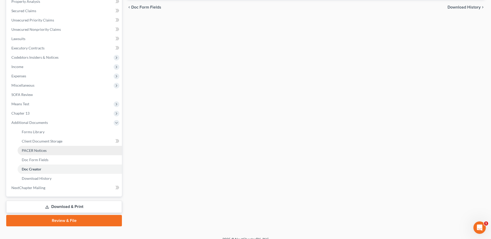
click at [28, 147] on link "PACER Notices" at bounding box center [70, 150] width 104 height 9
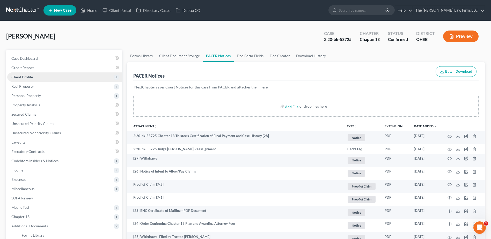
click at [35, 81] on span "Client Profile" at bounding box center [64, 77] width 115 height 9
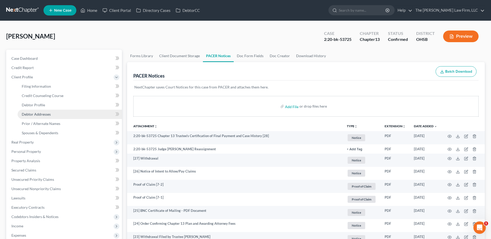
click at [35, 117] on link "Debtor Addresses" at bounding box center [70, 114] width 104 height 9
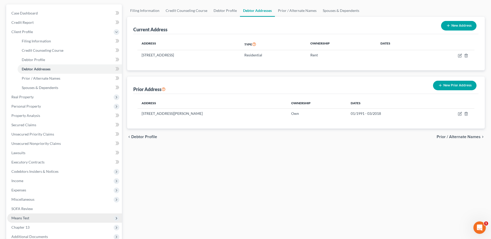
scroll to position [111, 0]
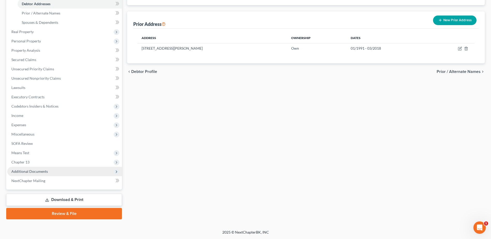
click at [46, 173] on span "Additional Documents" at bounding box center [29, 171] width 37 height 4
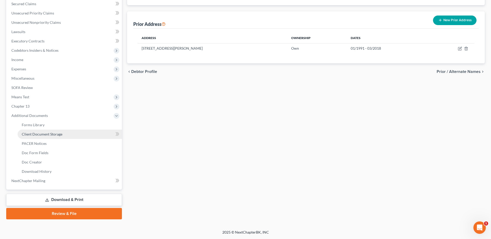
click at [41, 133] on span "Client Document Storage" at bounding box center [42, 134] width 41 height 4
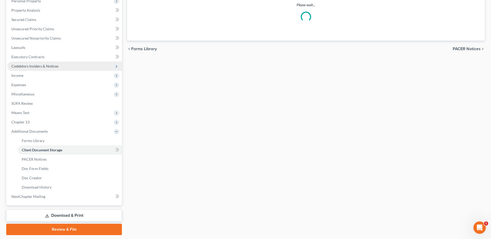
scroll to position [46, 0]
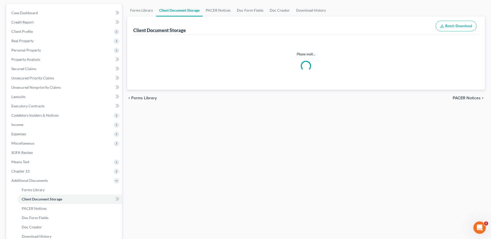
select select "7"
select select "61"
select select "52"
select select "7"
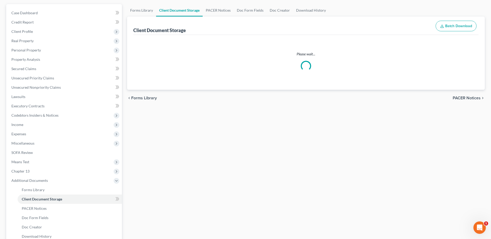
select select "7"
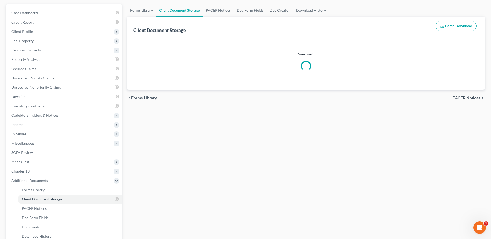
select select "7"
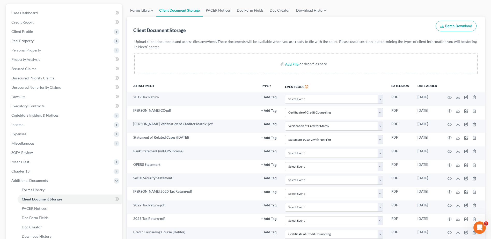
scroll to position [0, 0]
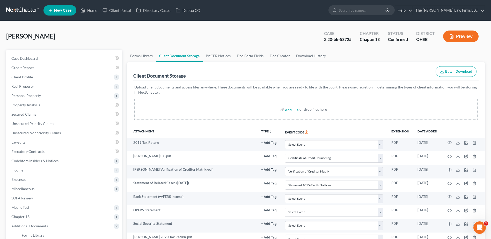
click at [289, 109] on input "file" at bounding box center [291, 109] width 12 height 9
type input "C:\fakepath\Certification Regarding Issuance of Discharge Order.pdf"
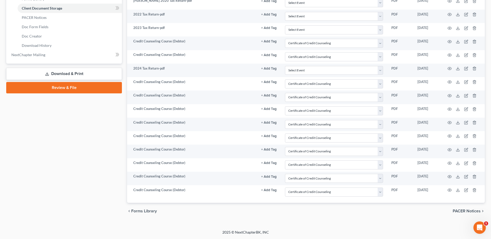
select select "7"
select select "61"
select select "52"
select select "7"
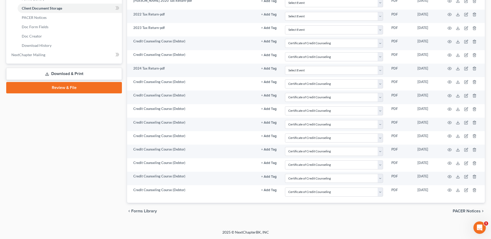
select select "7"
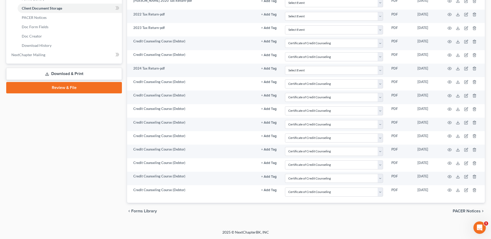
select select "7"
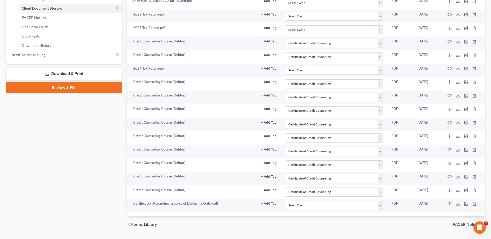
scroll to position [238, 0]
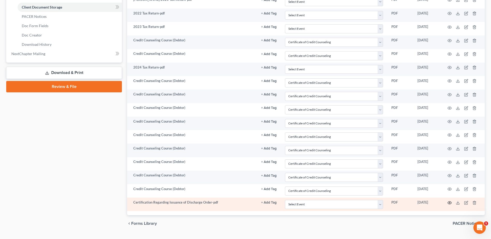
click at [450, 201] on icon "button" at bounding box center [450, 202] width 4 height 3
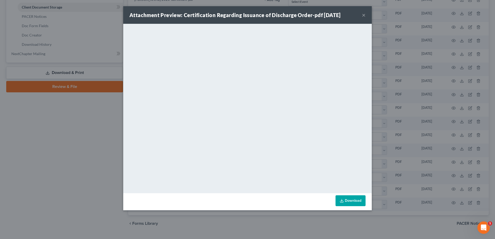
click at [364, 15] on button "×" at bounding box center [364, 15] width 4 height 6
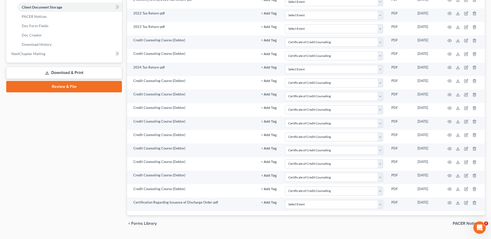
click at [85, 88] on link "Review & File" at bounding box center [64, 86] width 116 height 11
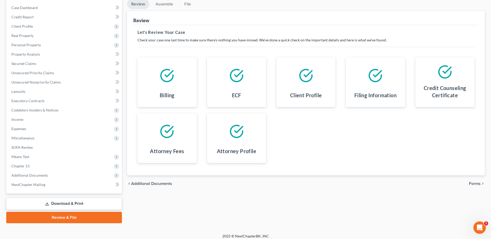
scroll to position [55, 0]
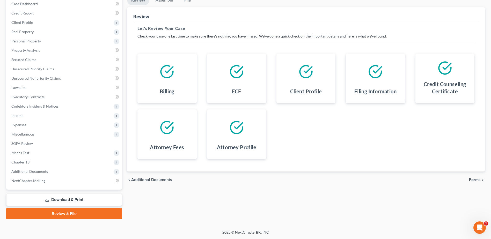
click at [470, 178] on span "Forms" at bounding box center [475, 180] width 12 height 4
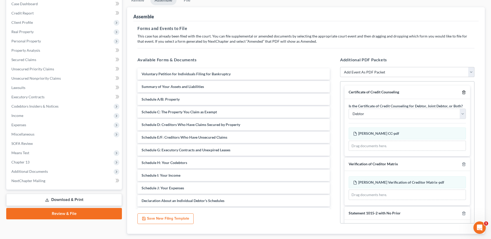
click at [464, 93] on line "button" at bounding box center [464, 92] width 0 height 1
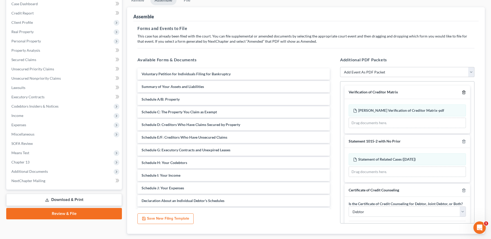
click at [464, 93] on line "button" at bounding box center [464, 92] width 0 height 1
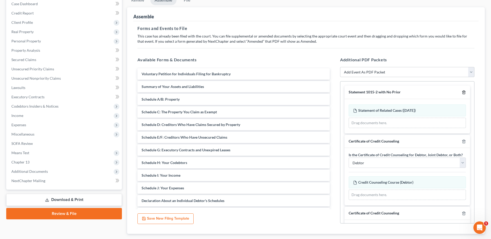
click at [464, 93] on line "button" at bounding box center [464, 92] width 0 height 1
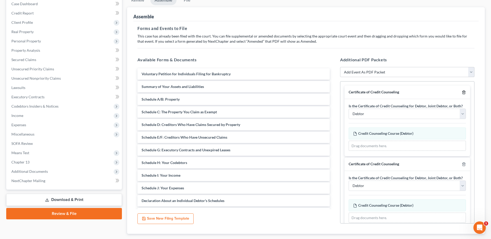
click at [464, 93] on line "button" at bounding box center [464, 92] width 0 height 1
click at [464, 164] on line "button" at bounding box center [464, 164] width 0 height 1
click at [464, 93] on line "button" at bounding box center [464, 92] width 0 height 1
click at [464, 164] on line "button" at bounding box center [464, 164] width 0 height 1
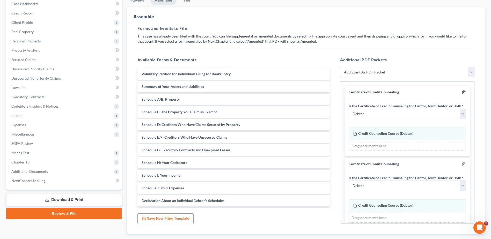
click at [464, 93] on line "button" at bounding box center [464, 92] width 0 height 1
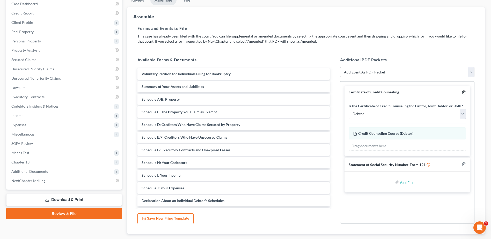
click at [464, 93] on icon "button" at bounding box center [464, 92] width 4 height 4
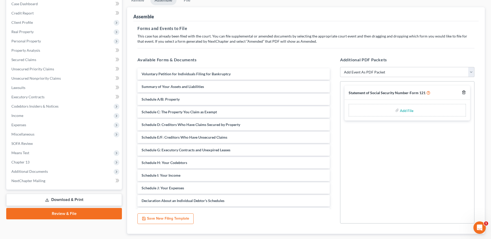
click at [465, 93] on icon "button" at bounding box center [464, 92] width 2 height 3
drag, startPoint x: 460, startPoint y: 77, endPoint x: 459, endPoint y: 74, distance: 3.0
click at [459, 74] on select "Add Event As PDF Packet 20 Largest Unsecured Creditors Amended Document Amended…" at bounding box center [407, 72] width 134 height 10
select select "20"
click at [340, 67] on select "Add Event As PDF Packet 20 Largest Unsecured Creditors Amended Document Amended…" at bounding box center [407, 72] width 134 height 10
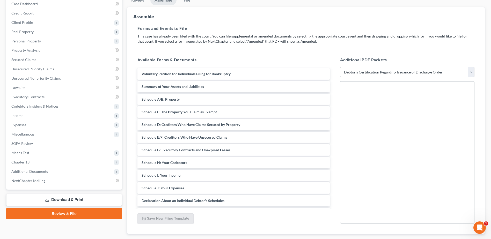
select select
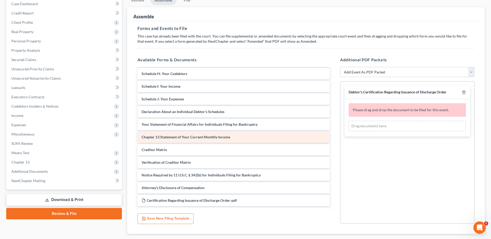
scroll to position [104, 0]
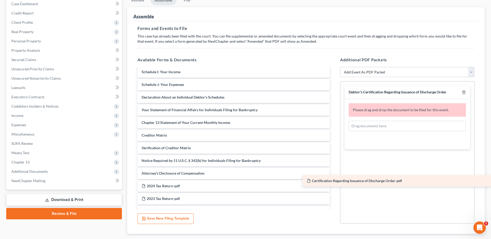
drag, startPoint x: 192, startPoint y: 187, endPoint x: 358, endPoint y: 182, distance: 166.8
click at [334, 182] on div "Certification Regarding Issuance of Discharge Order-pdf Voluntary Petition for …" at bounding box center [233, 212] width 201 height 494
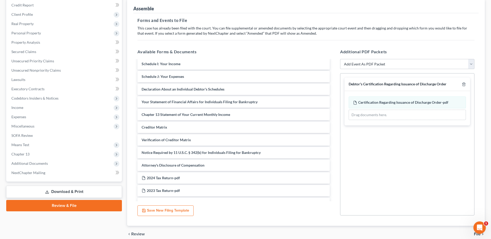
scroll to position [86, 0]
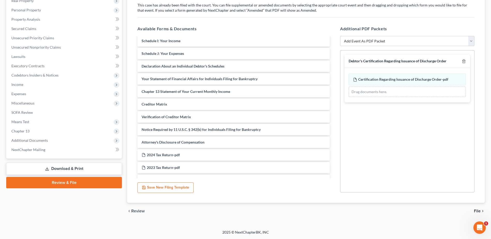
click at [480, 212] on span "File" at bounding box center [477, 211] width 7 height 4
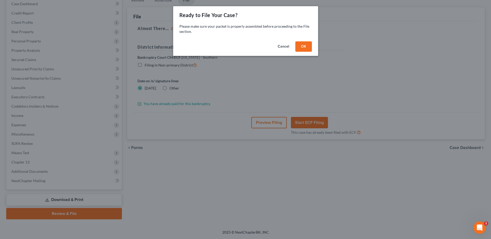
scroll to position [55, 0]
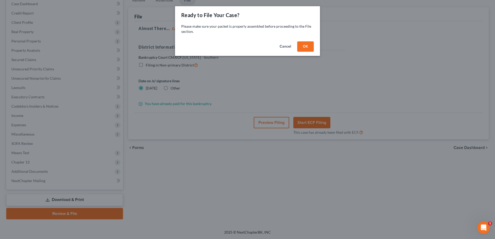
click at [307, 46] on button "OK" at bounding box center [305, 46] width 17 height 10
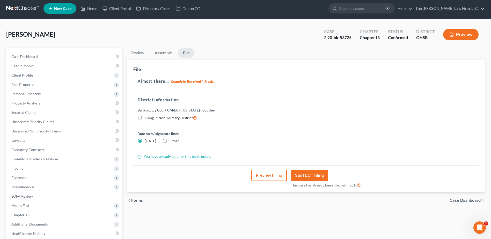
scroll to position [0, 0]
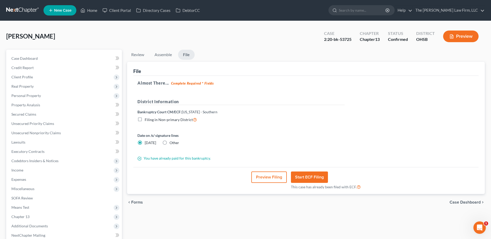
click at [275, 180] on button "Preview Filing" at bounding box center [268, 177] width 35 height 11
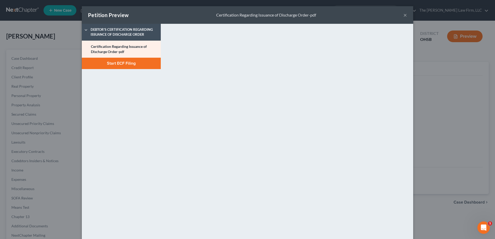
click at [130, 67] on button "Start ECF Filing" at bounding box center [121, 63] width 79 height 11
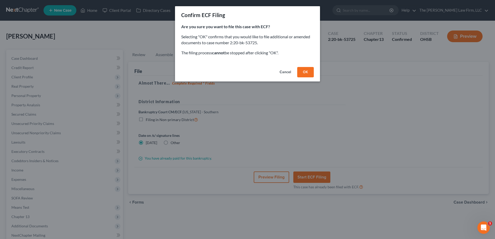
click at [307, 74] on button "OK" at bounding box center [305, 72] width 17 height 10
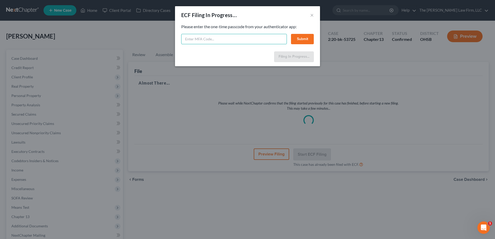
drag, startPoint x: 238, startPoint y: 41, endPoint x: 242, endPoint y: 40, distance: 4.0
click at [238, 41] on input "text" at bounding box center [234, 39] width 106 height 10
click at [219, 41] on input "306210" at bounding box center [234, 39] width 106 height 10
type input "196185"
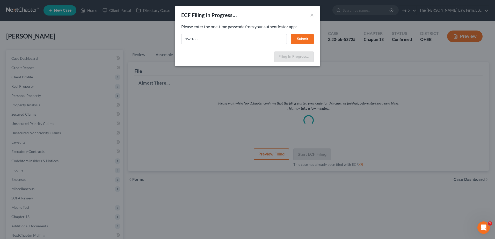
click at [301, 43] on button "Submit" at bounding box center [302, 39] width 23 height 10
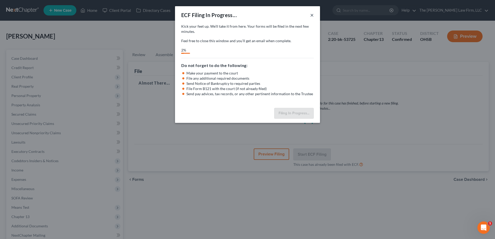
click at [313, 15] on button "×" at bounding box center [312, 15] width 4 height 6
